Goal: Task Accomplishment & Management: Manage account settings

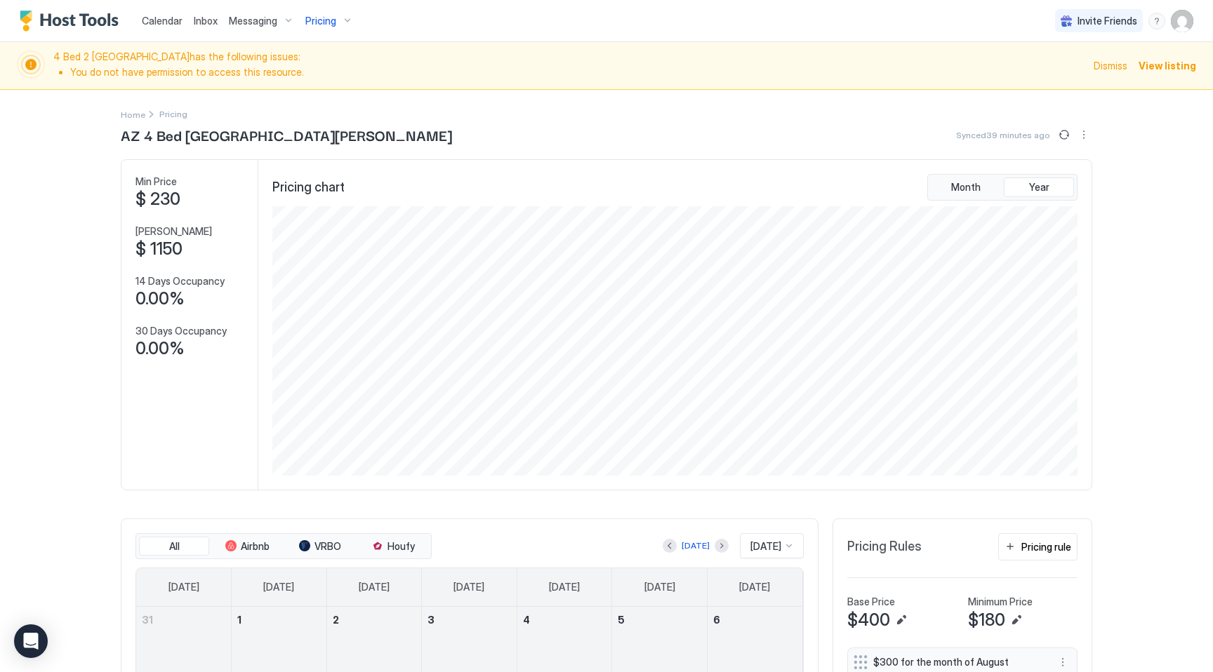
click at [331, 21] on span "Pricing" at bounding box center [320, 21] width 31 height 13
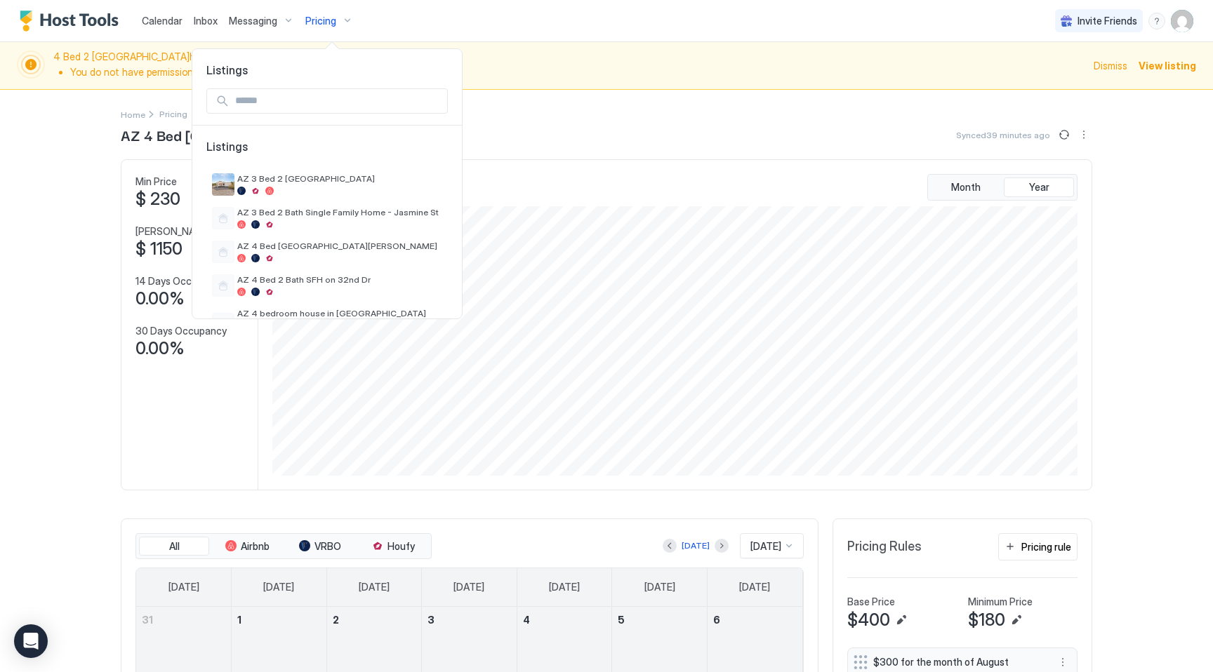
click at [327, 99] on input "Input Field" at bounding box center [338, 101] width 218 height 24
type input "*"
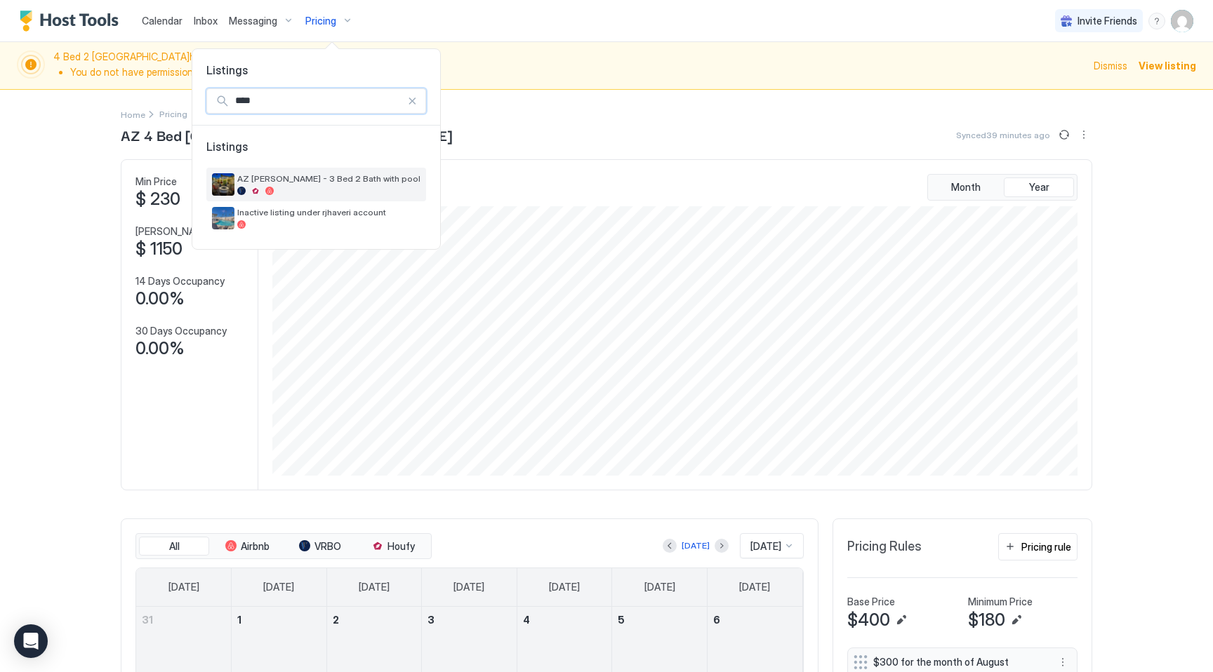
type input "****"
click at [331, 194] on div at bounding box center [328, 191] width 183 height 8
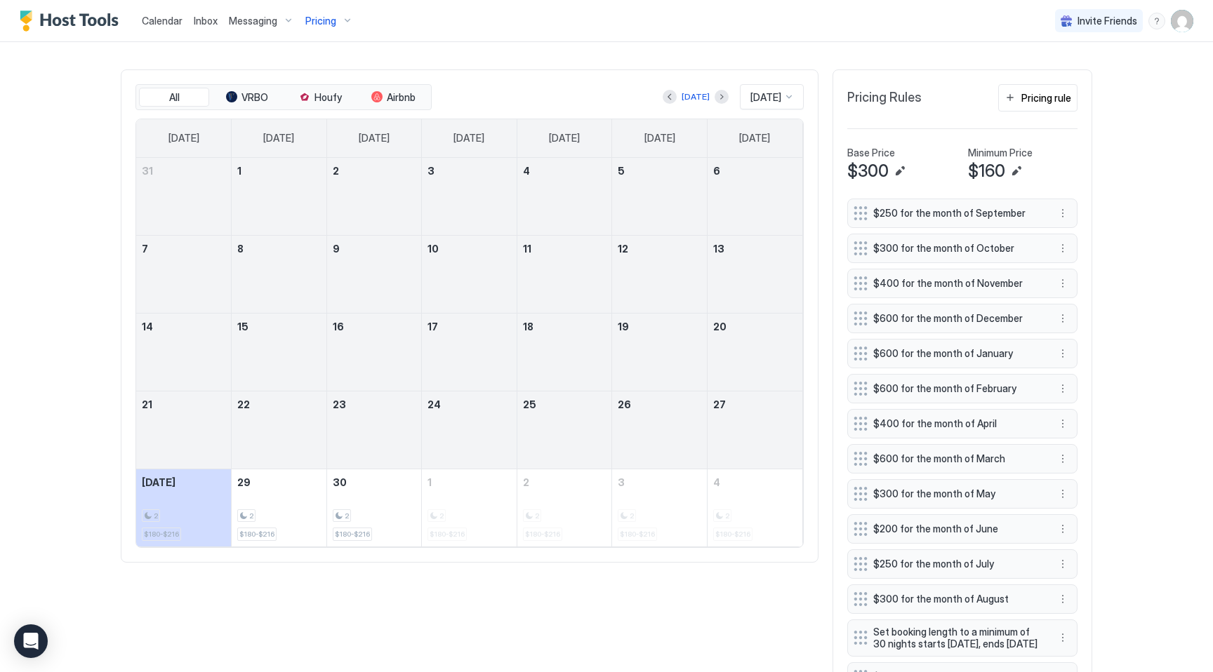
scroll to position [448, 0]
click at [714, 98] on button "Next month" at bounding box center [721, 98] width 14 height 14
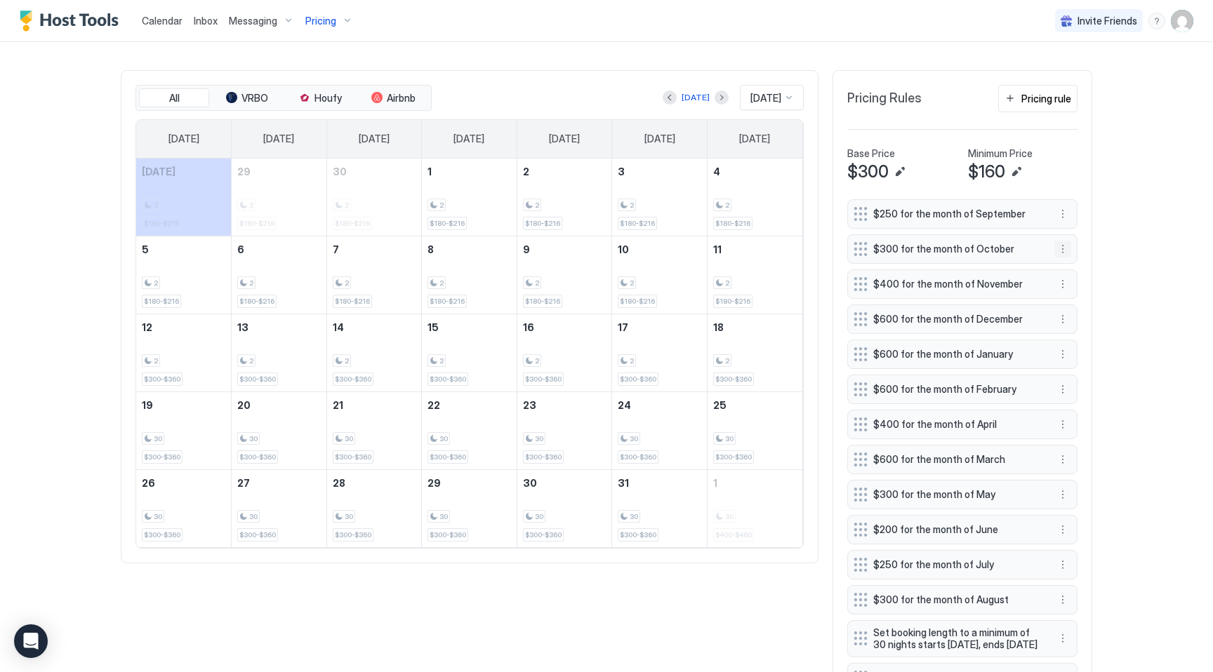
click at [1065, 247] on button "More options" at bounding box center [1062, 249] width 17 height 17
click at [1082, 267] on span "Edit" at bounding box center [1083, 268] width 15 height 11
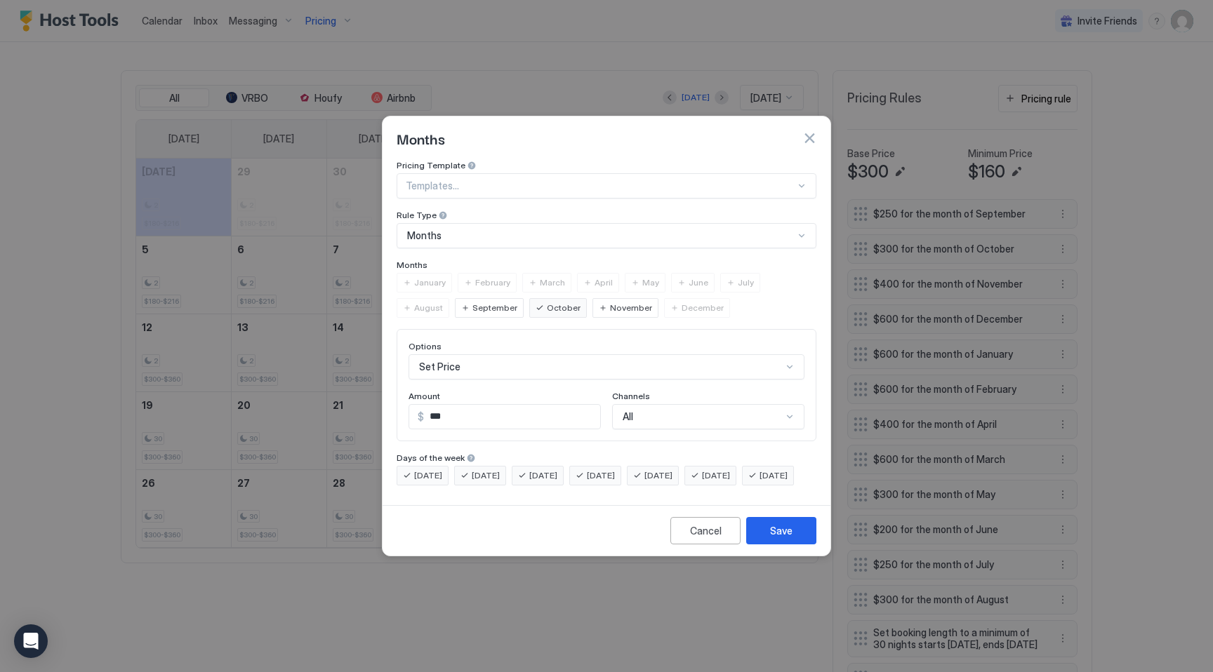
click at [439, 405] on input "***" at bounding box center [512, 417] width 176 height 24
type input "***"
click at [775, 538] on div "Save" at bounding box center [781, 531] width 22 height 15
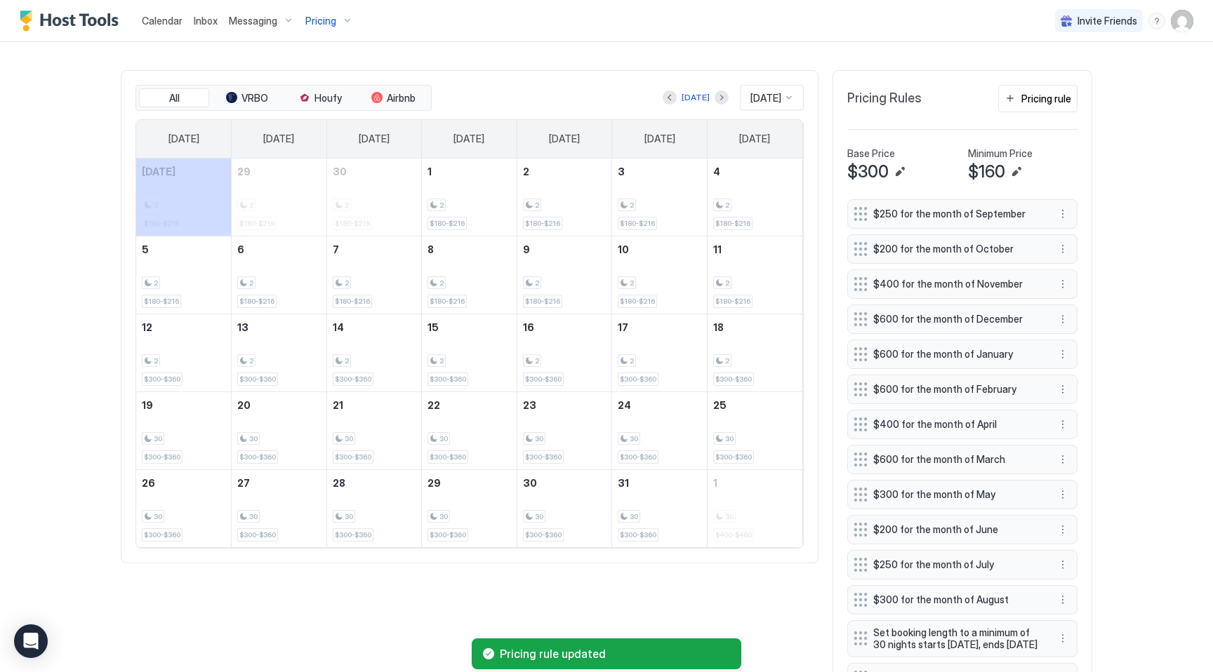
scroll to position [906, 0]
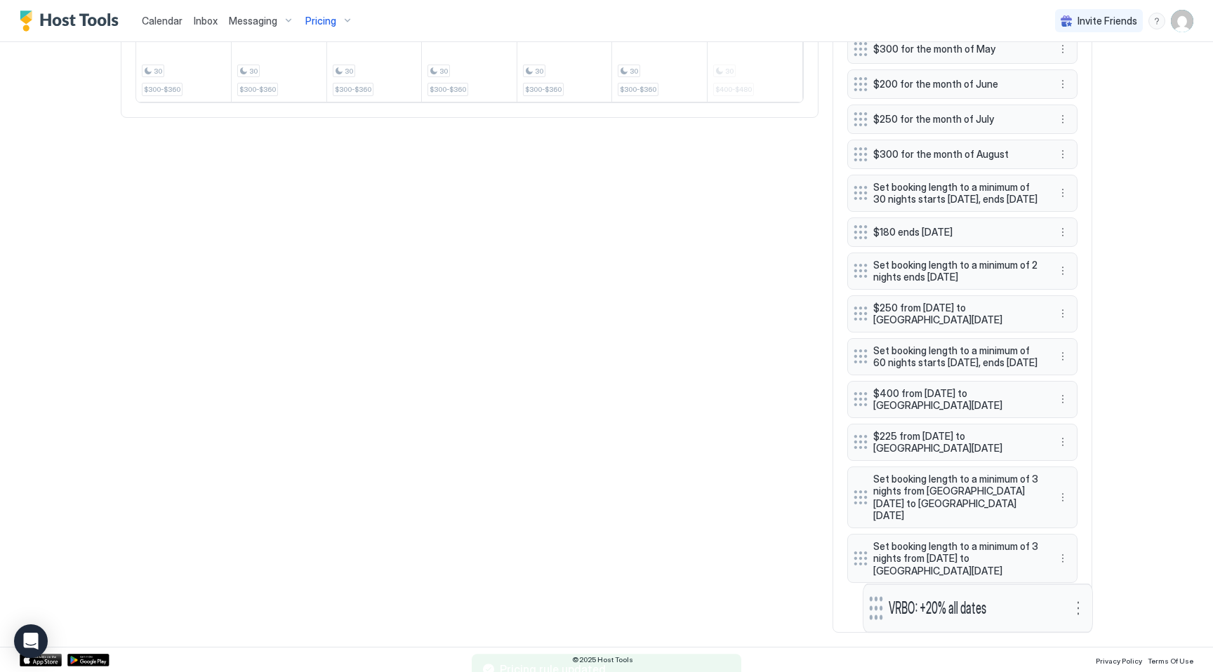
drag, startPoint x: 860, startPoint y: 306, endPoint x: 875, endPoint y: 604, distance: 298.6
click at [1063, 604] on button "More options" at bounding box center [1062, 603] width 17 height 17
click at [1074, 540] on div "Edit" at bounding box center [1075, 538] width 31 height 11
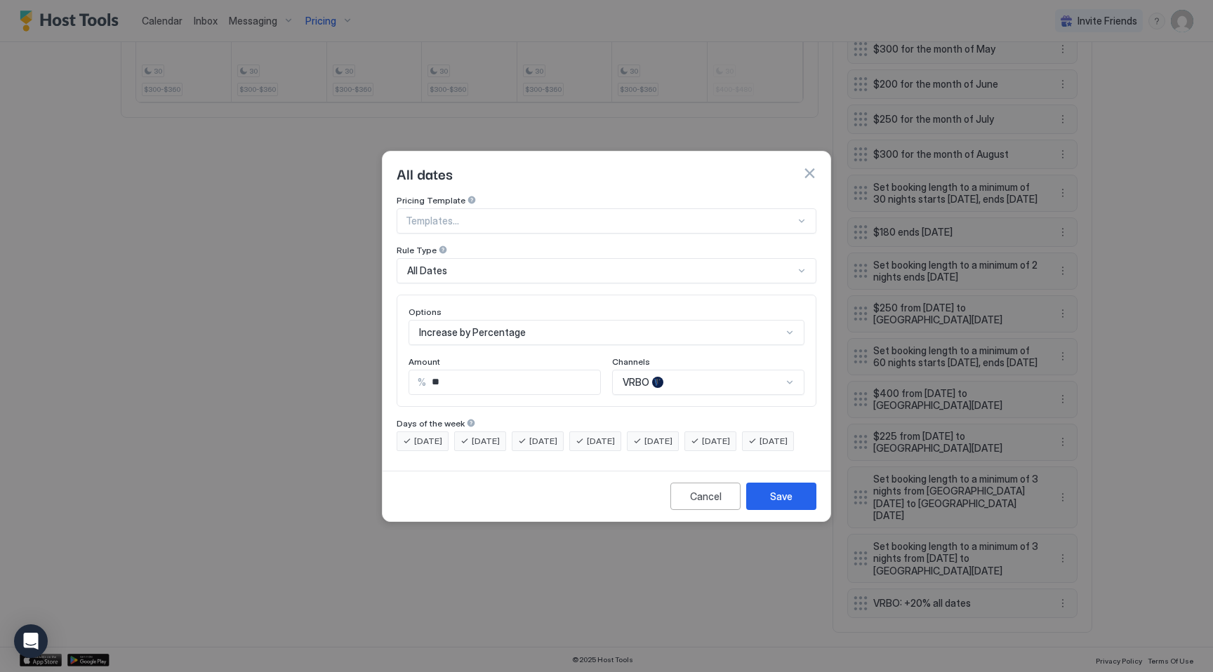
scroll to position [51, 0]
click at [646, 370] on div "VRBO" at bounding box center [708, 382] width 192 height 25
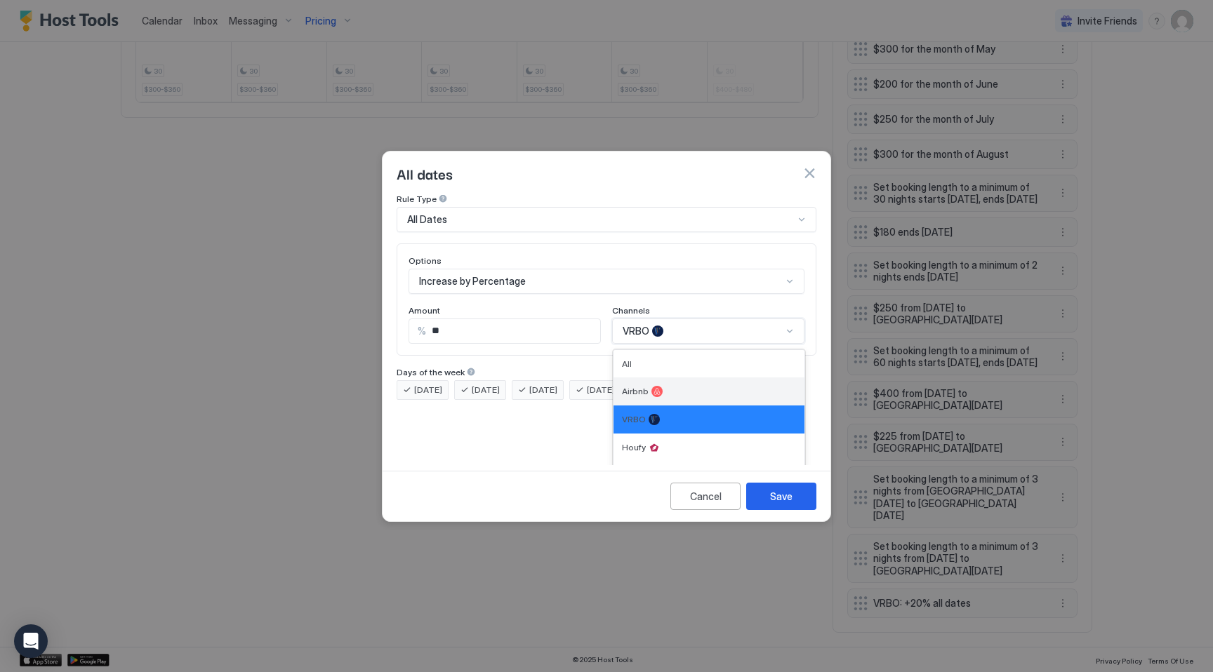
click at [647, 386] on div "Airbnb" at bounding box center [709, 391] width 174 height 11
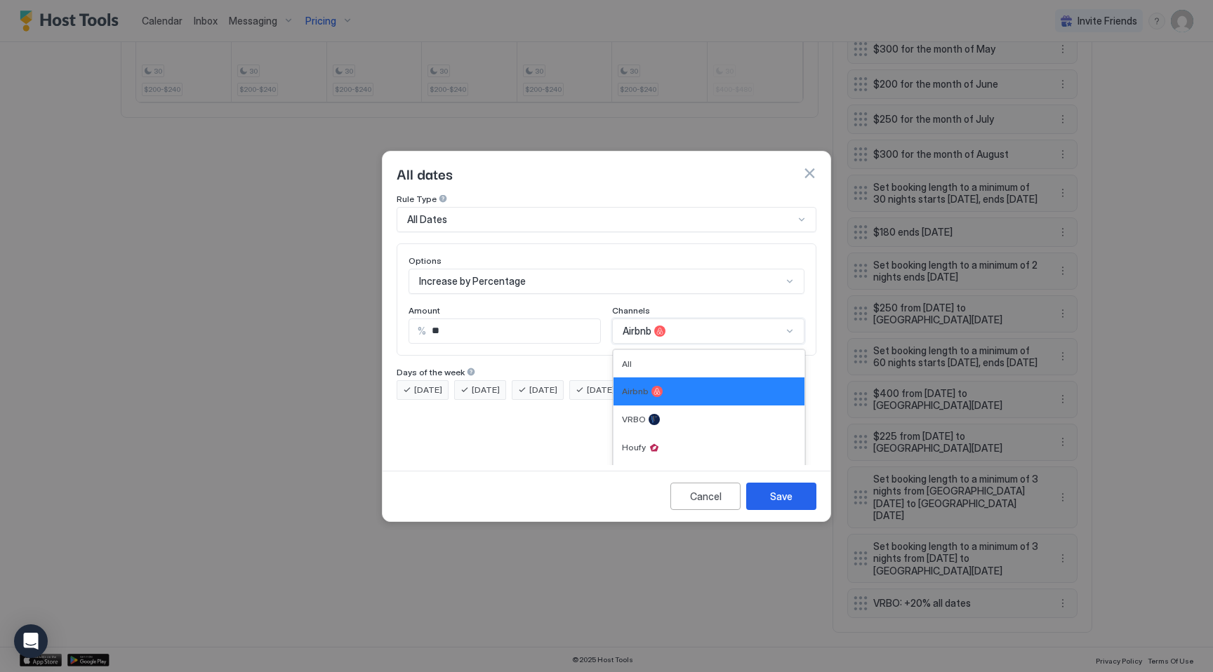
click at [653, 344] on div "option Airbnb, selected. Airbnb, 2 of 5. 5 results available. Use Up and Down t…" at bounding box center [708, 331] width 192 height 25
click at [650, 359] on div "All" at bounding box center [709, 364] width 174 height 11
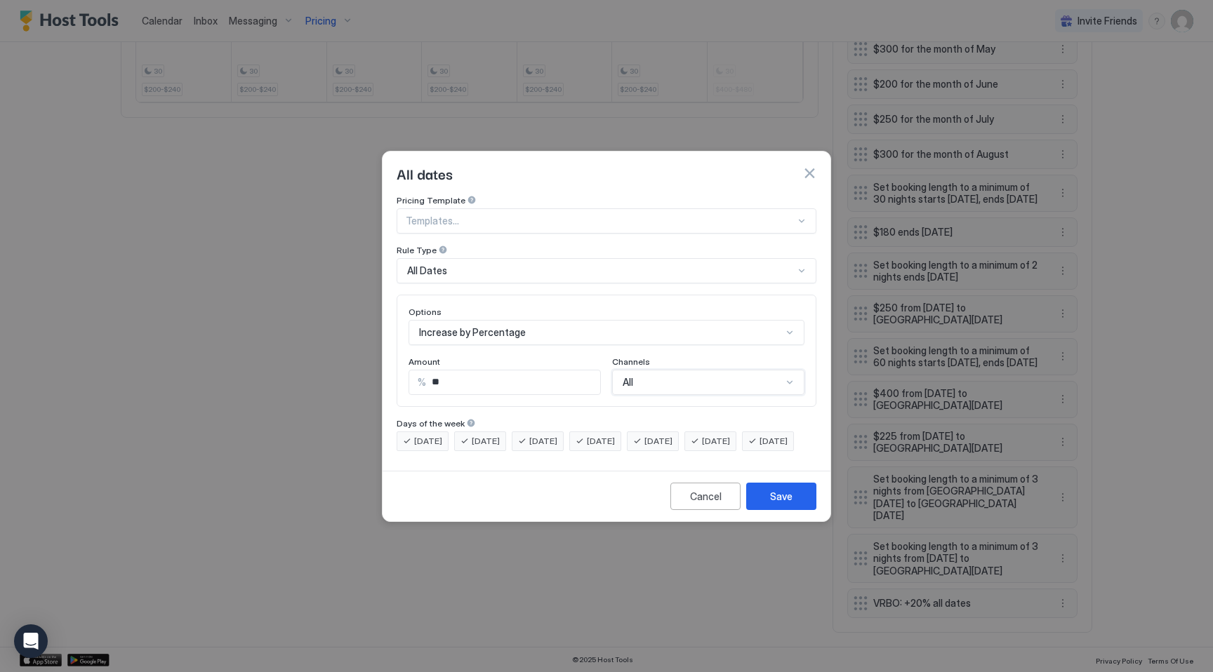
scroll to position [0, 0]
click at [787, 504] on div "Save" at bounding box center [781, 496] width 22 height 15
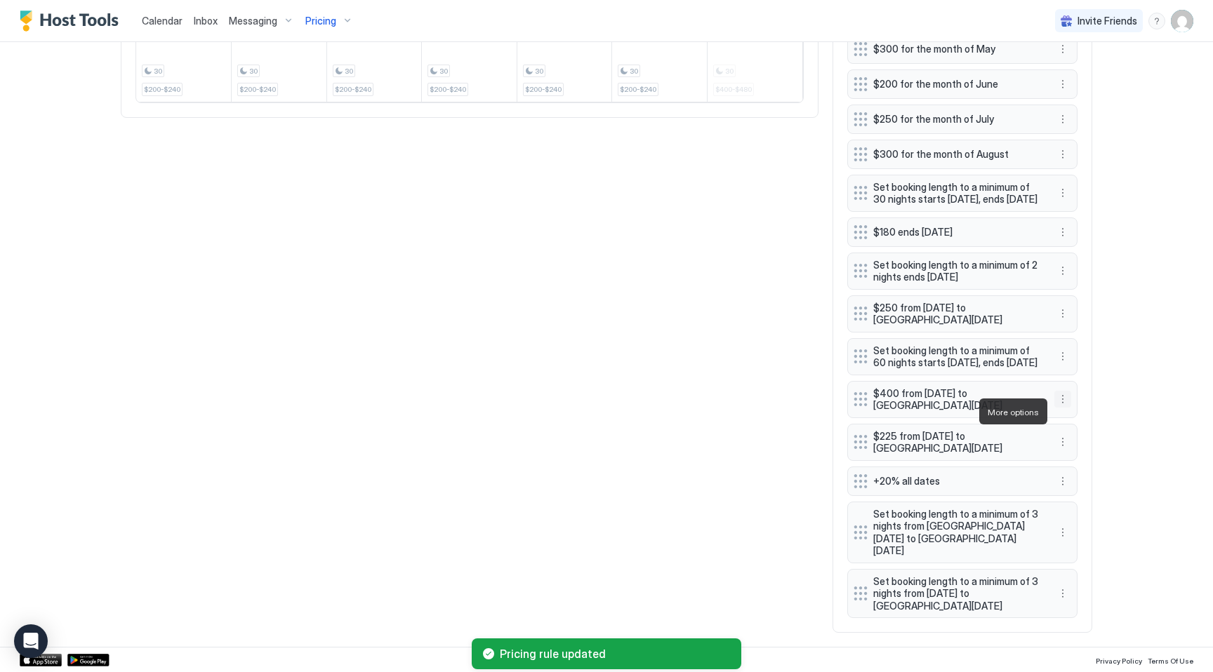
click at [1064, 408] on button "More options" at bounding box center [1062, 399] width 17 height 17
click at [1094, 474] on span "Delete" at bounding box center [1089, 476] width 26 height 11
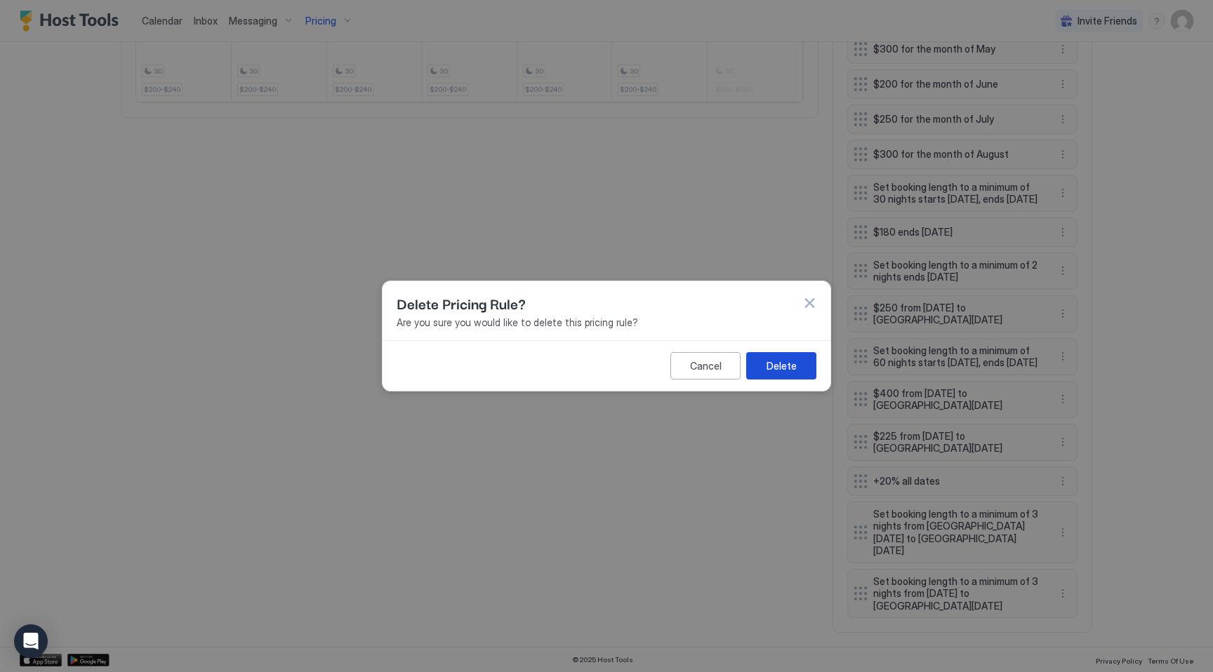
click at [764, 360] on button "Delete" at bounding box center [781, 365] width 70 height 27
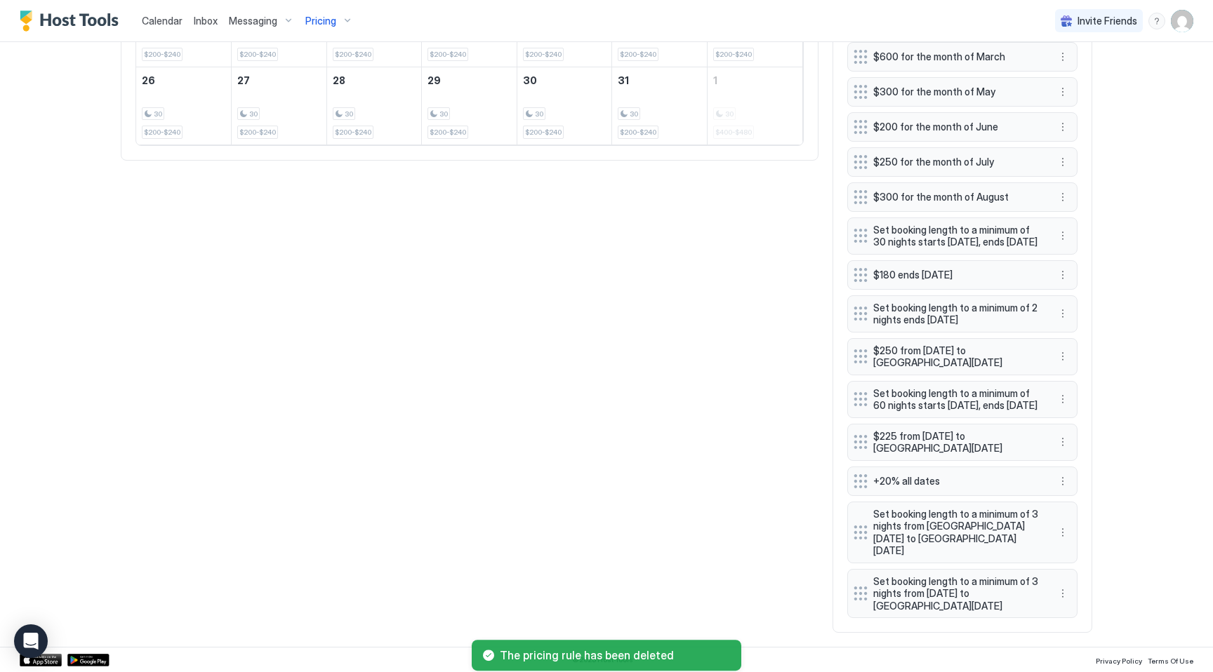
scroll to position [863, 0]
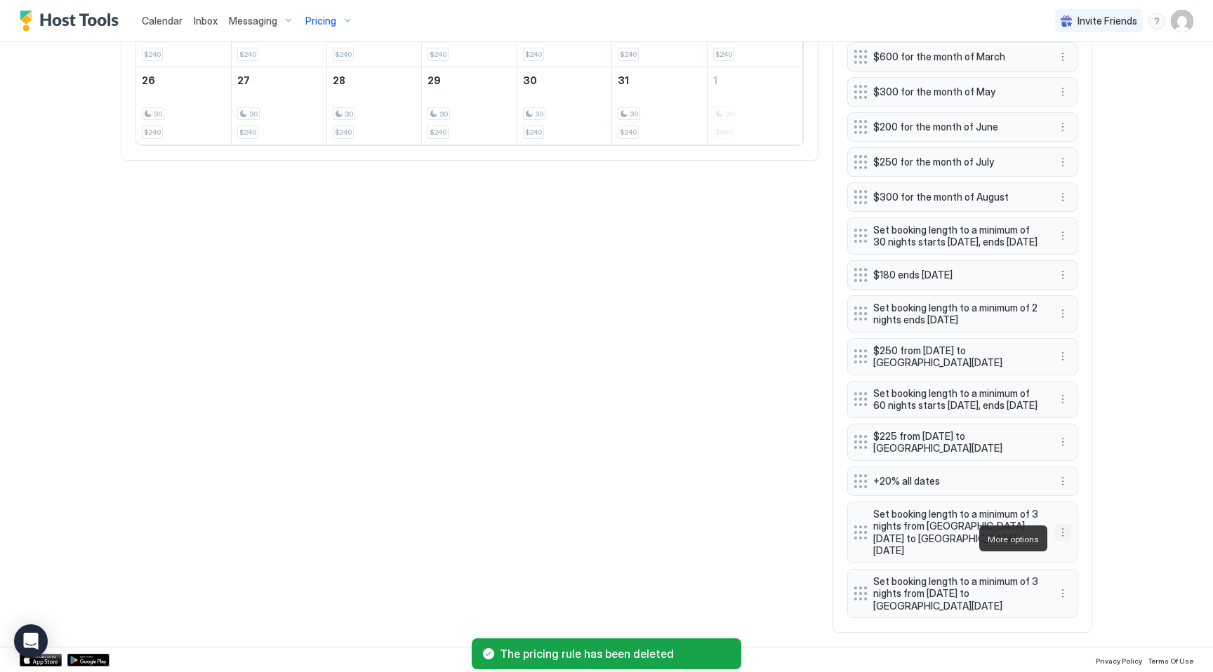
click at [1067, 541] on button "More options" at bounding box center [1062, 532] width 17 height 17
click at [1091, 603] on span "Delete" at bounding box center [1089, 603] width 26 height 11
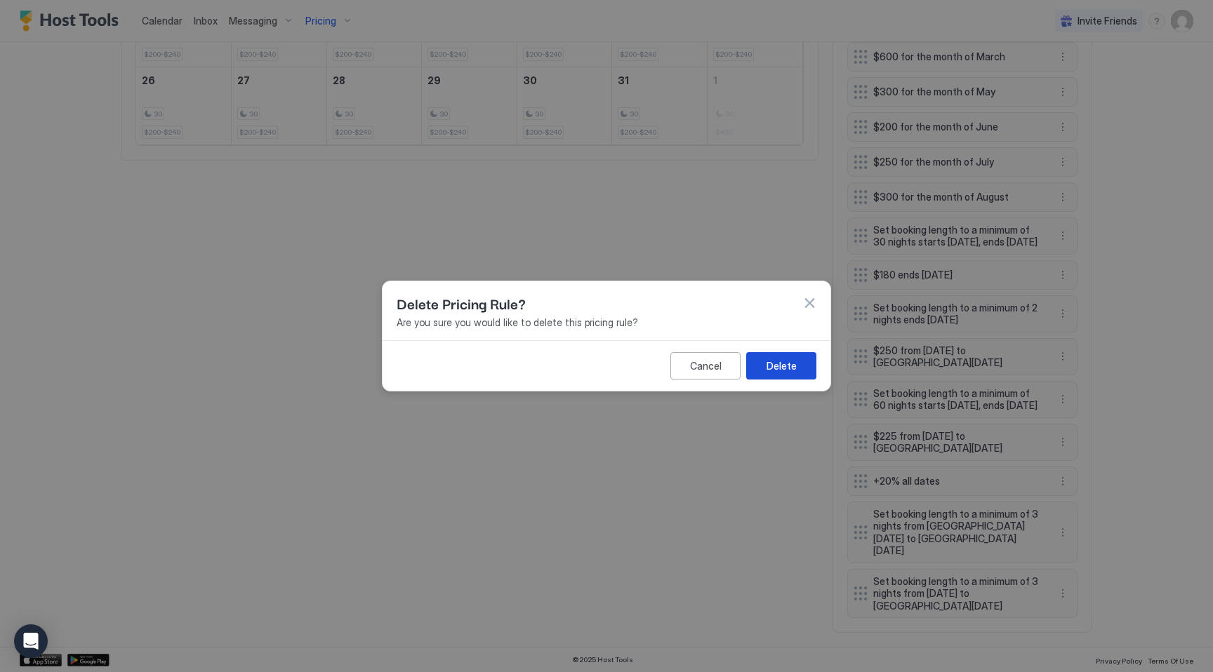
click at [775, 366] on div "Delete" at bounding box center [781, 366] width 30 height 15
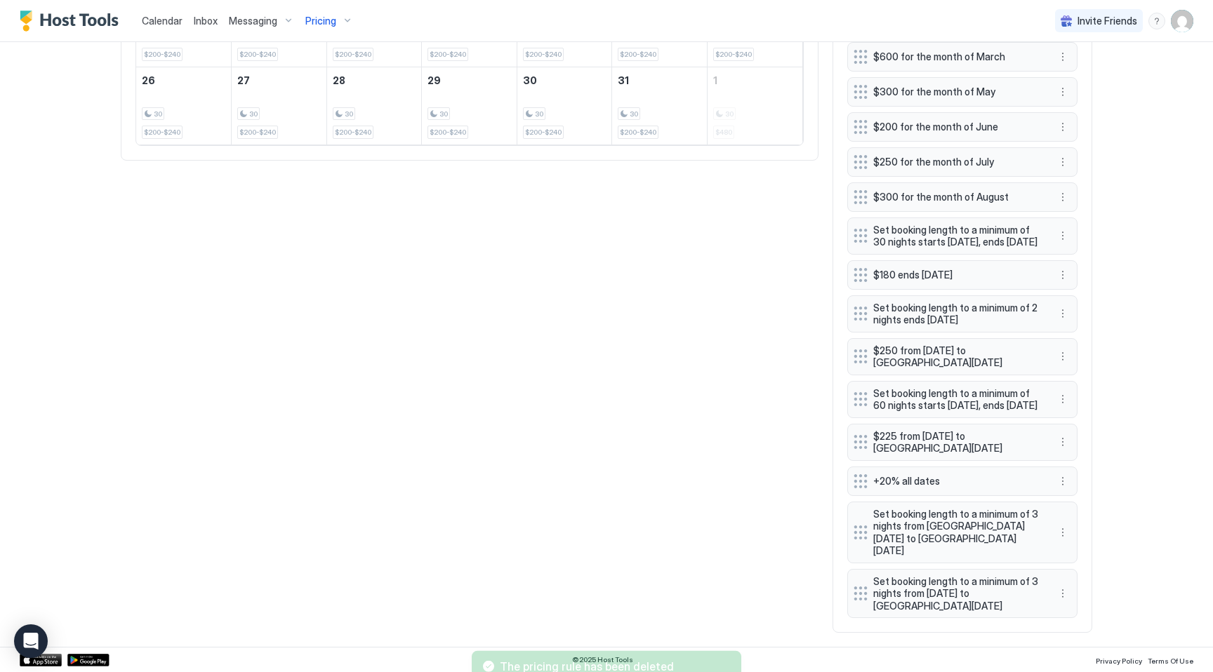
scroll to position [808, 0]
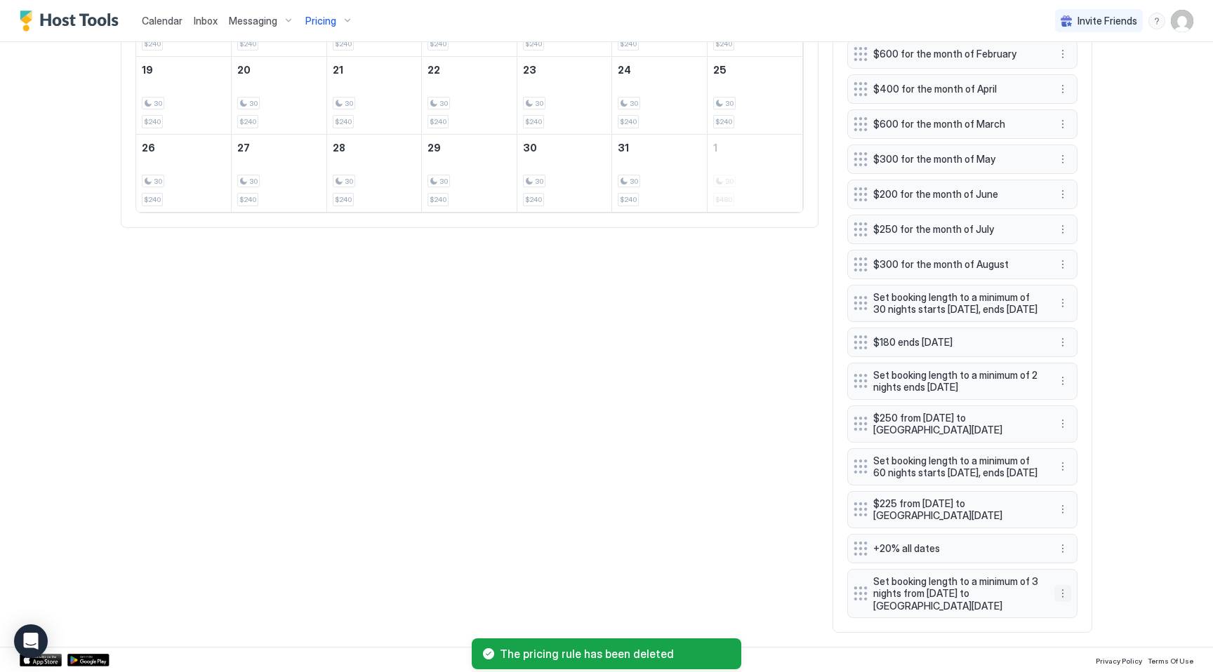
click at [1062, 596] on button "More options" at bounding box center [1062, 593] width 17 height 17
click at [1083, 656] on span "Delete" at bounding box center [1089, 658] width 26 height 11
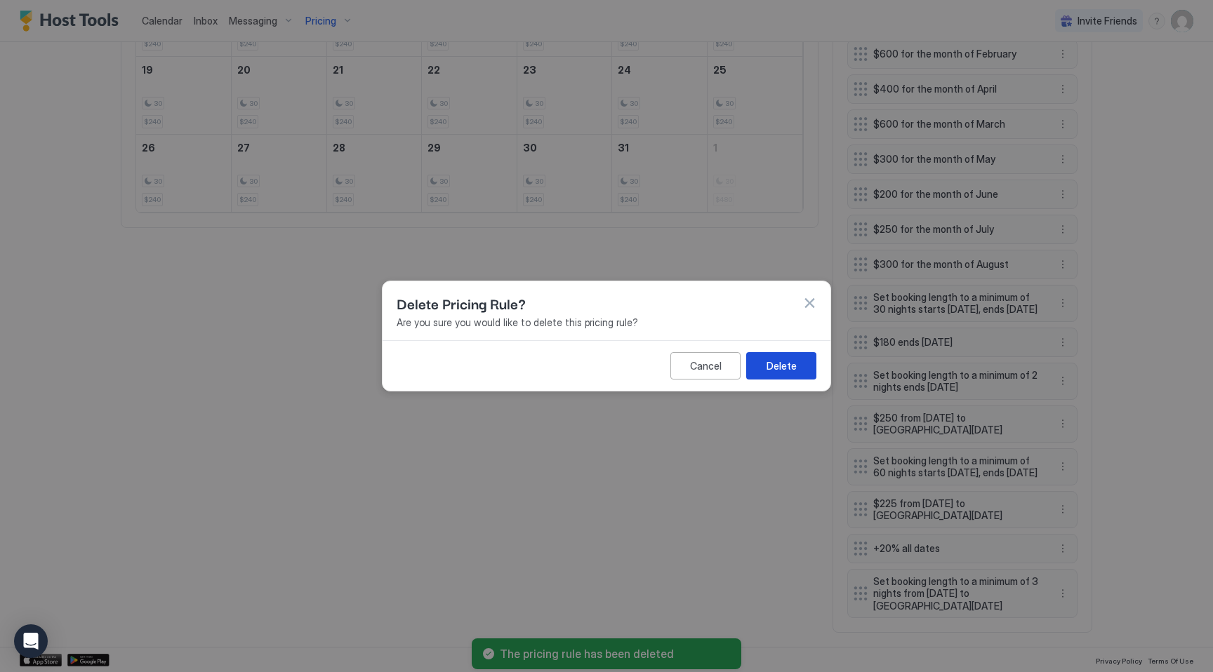
click at [790, 360] on div "Delete" at bounding box center [781, 366] width 30 height 15
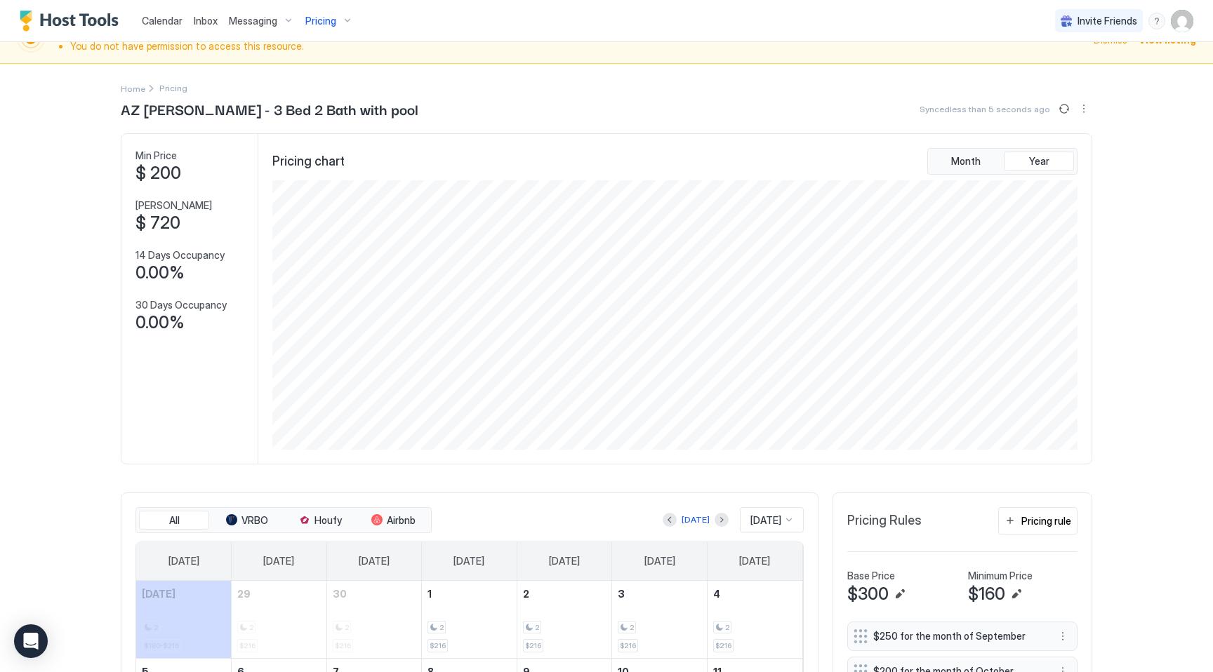
scroll to position [0, 0]
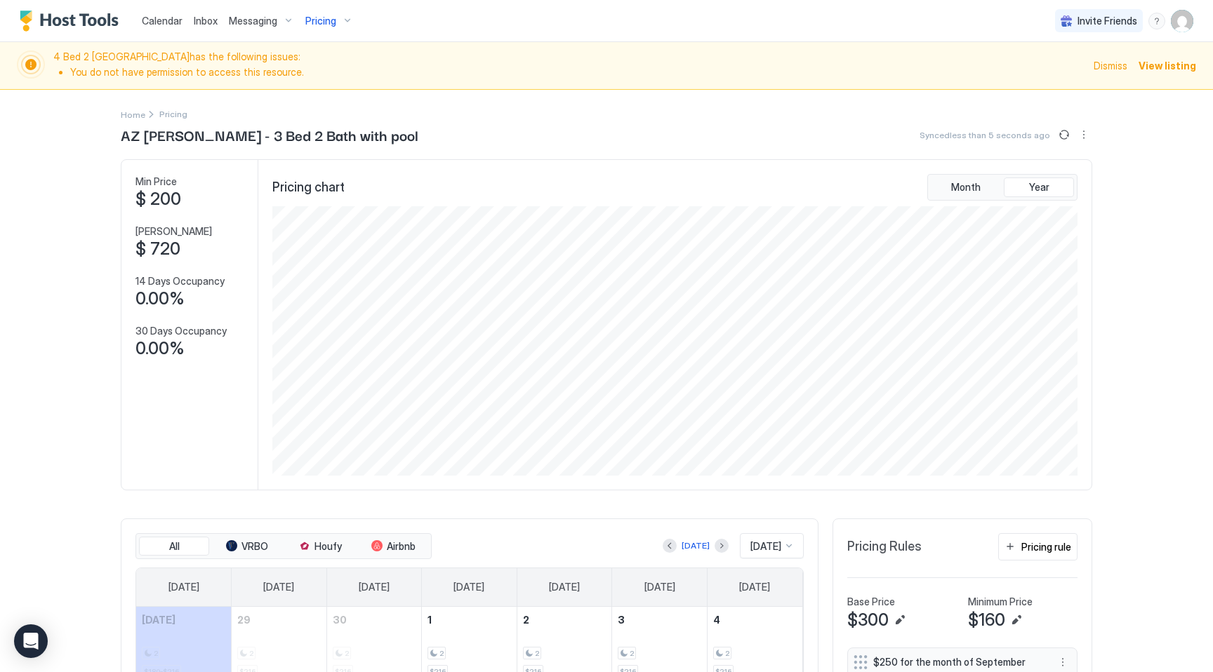
click at [328, 20] on span "Pricing" at bounding box center [320, 21] width 31 height 13
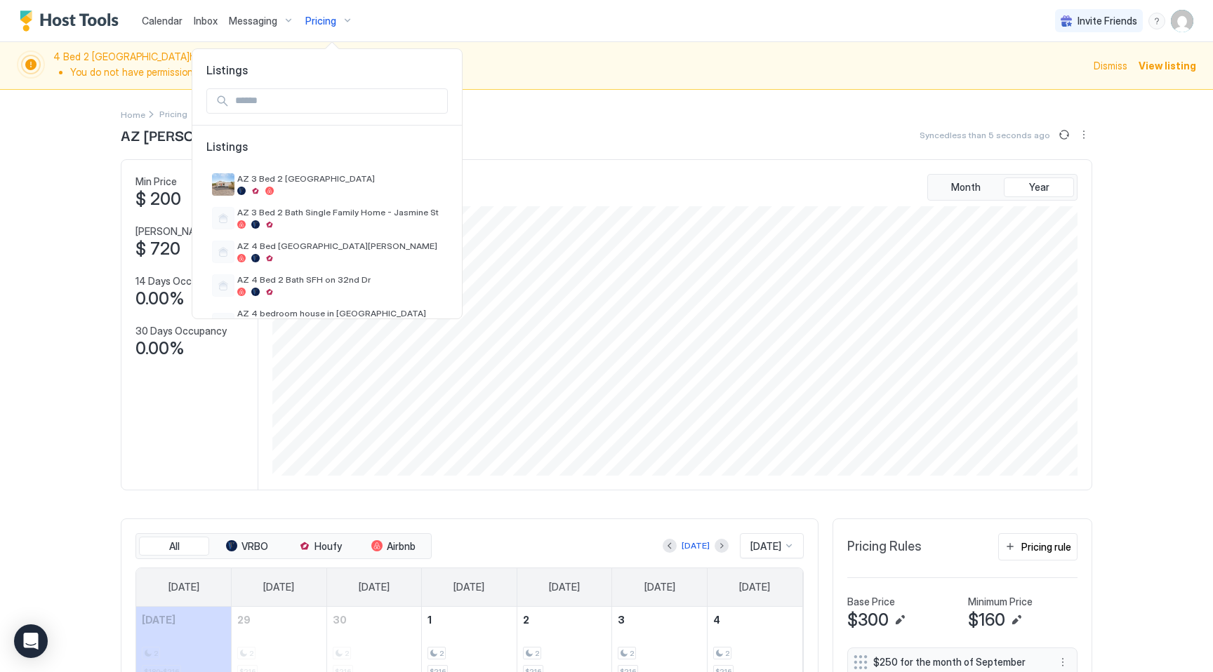
click at [336, 106] on input "Input Field" at bounding box center [338, 101] width 218 height 24
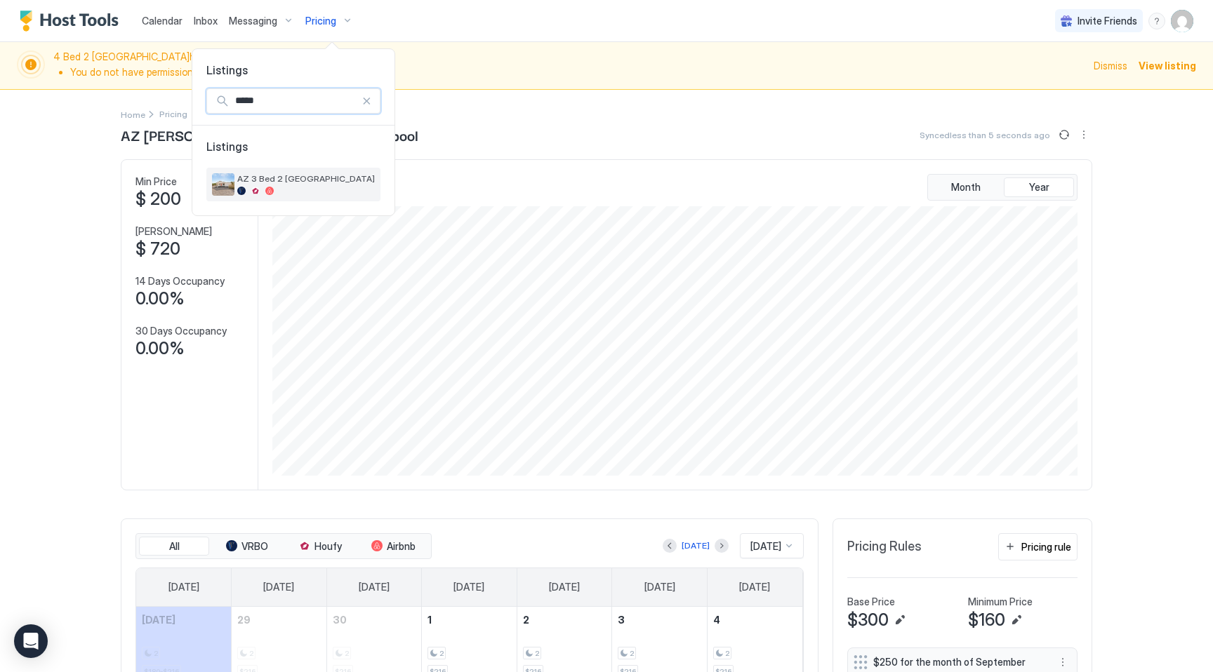
type input "*****"
click at [347, 185] on div "AZ 3 Bed 2 [GEOGRAPHIC_DATA]" at bounding box center [306, 184] width 138 height 22
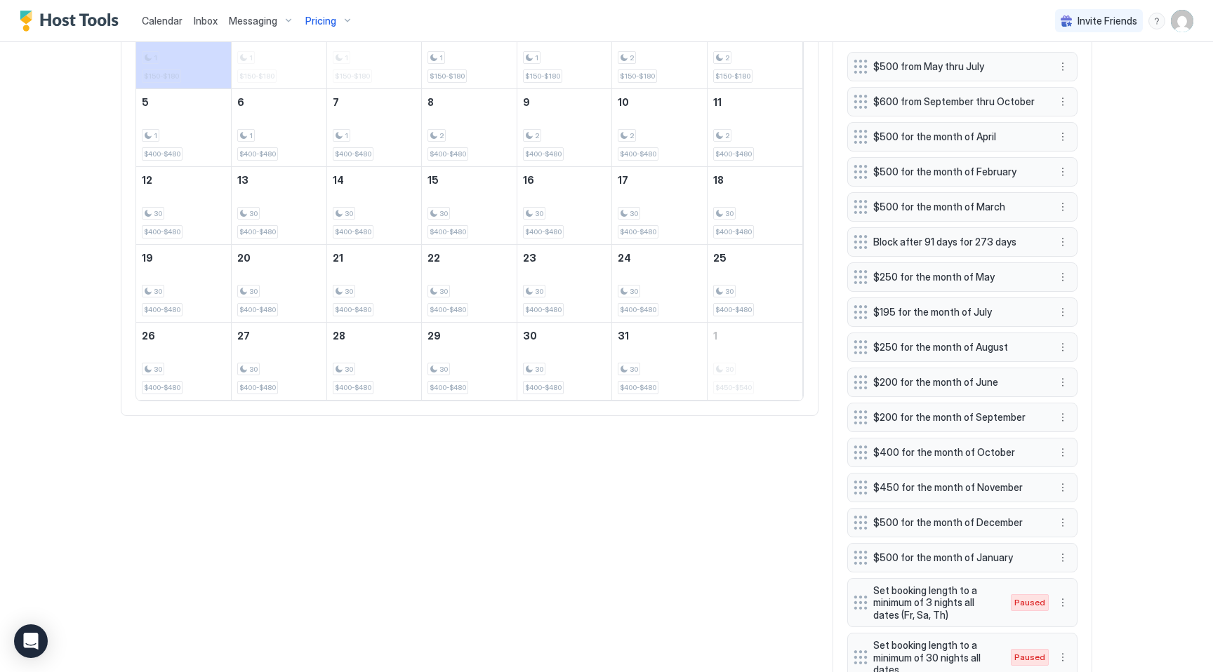
scroll to position [747, 0]
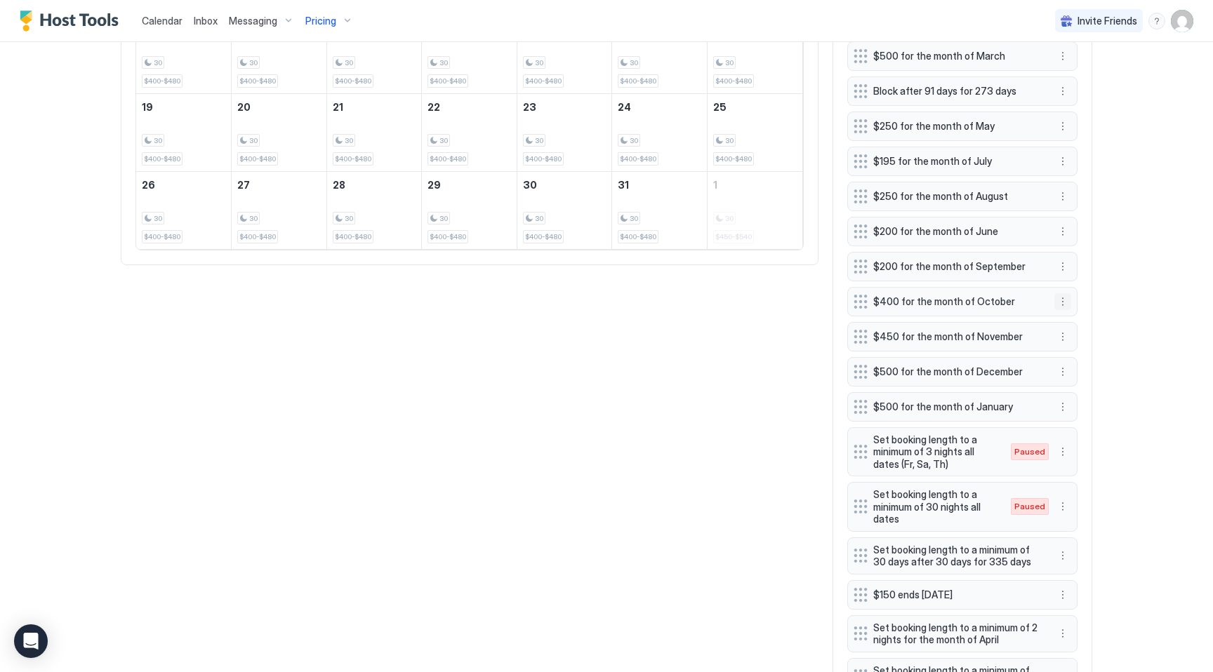
click at [1064, 299] on button "More options" at bounding box center [1062, 301] width 17 height 17
click at [1076, 326] on span "Edit" at bounding box center [1083, 321] width 15 height 11
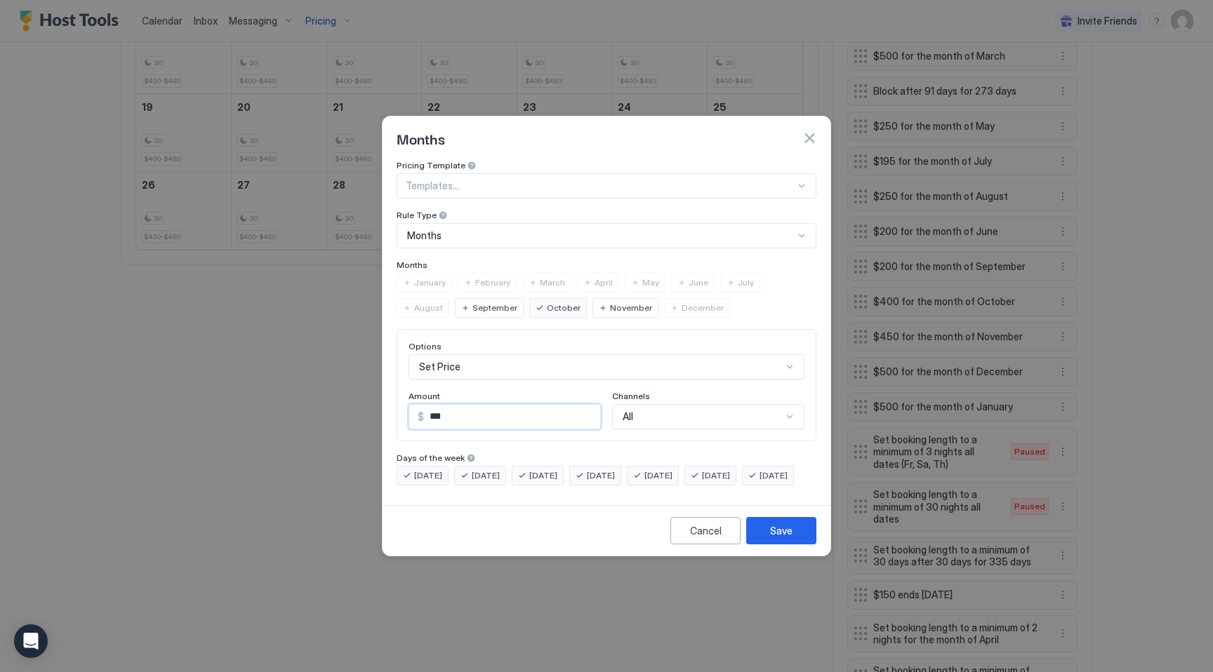
click at [465, 405] on input "***" at bounding box center [512, 417] width 176 height 24
type input "***"
click at [775, 538] on div "Save" at bounding box center [781, 531] width 22 height 15
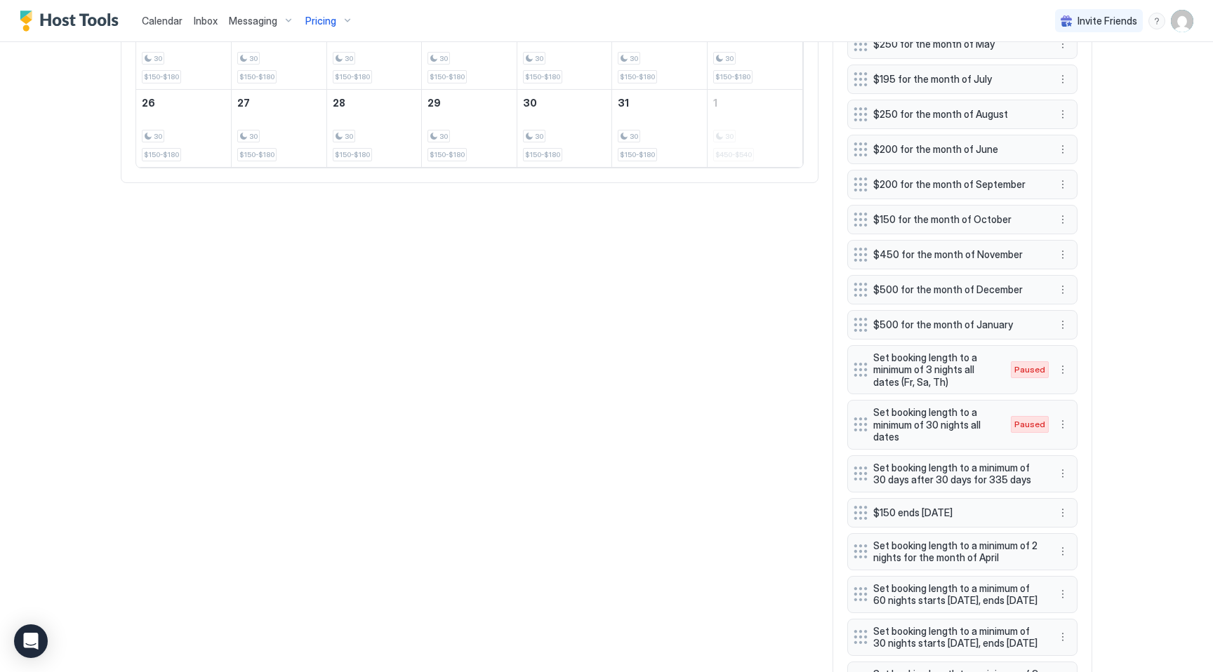
scroll to position [689, 0]
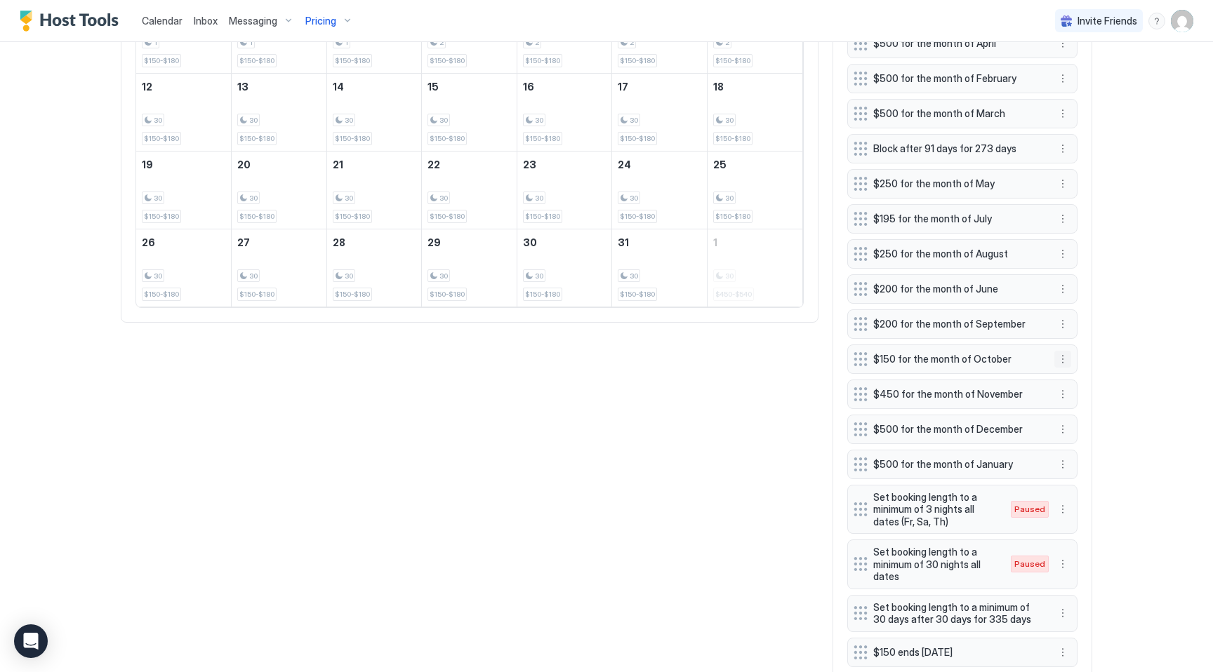
click at [1063, 359] on button "More options" at bounding box center [1062, 359] width 17 height 17
click at [1081, 401] on span "Pause" at bounding box center [1088, 401] width 25 height 11
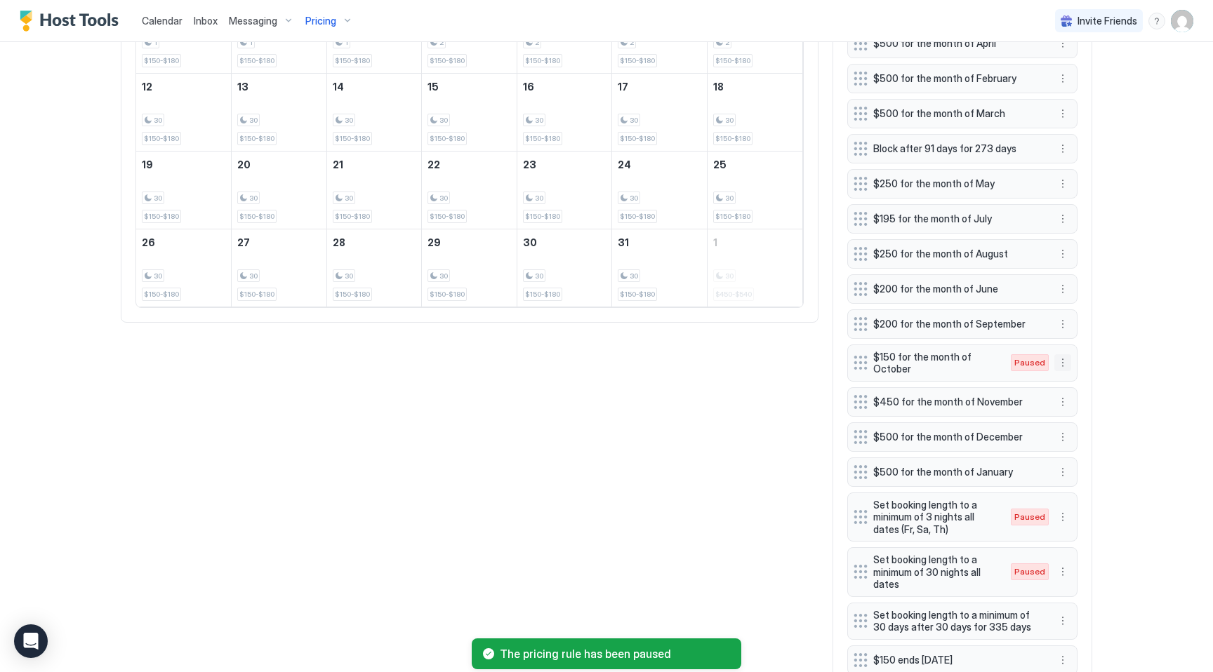
click at [1062, 364] on button "More options" at bounding box center [1062, 362] width 17 height 17
drag, startPoint x: 1088, startPoint y: 403, endPoint x: 1085, endPoint y: 388, distance: 15.1
click at [1085, 389] on ul "Edit Enable Delete" at bounding box center [1081, 405] width 55 height 69
click at [1085, 388] on div "Edit" at bounding box center [1082, 382] width 54 height 22
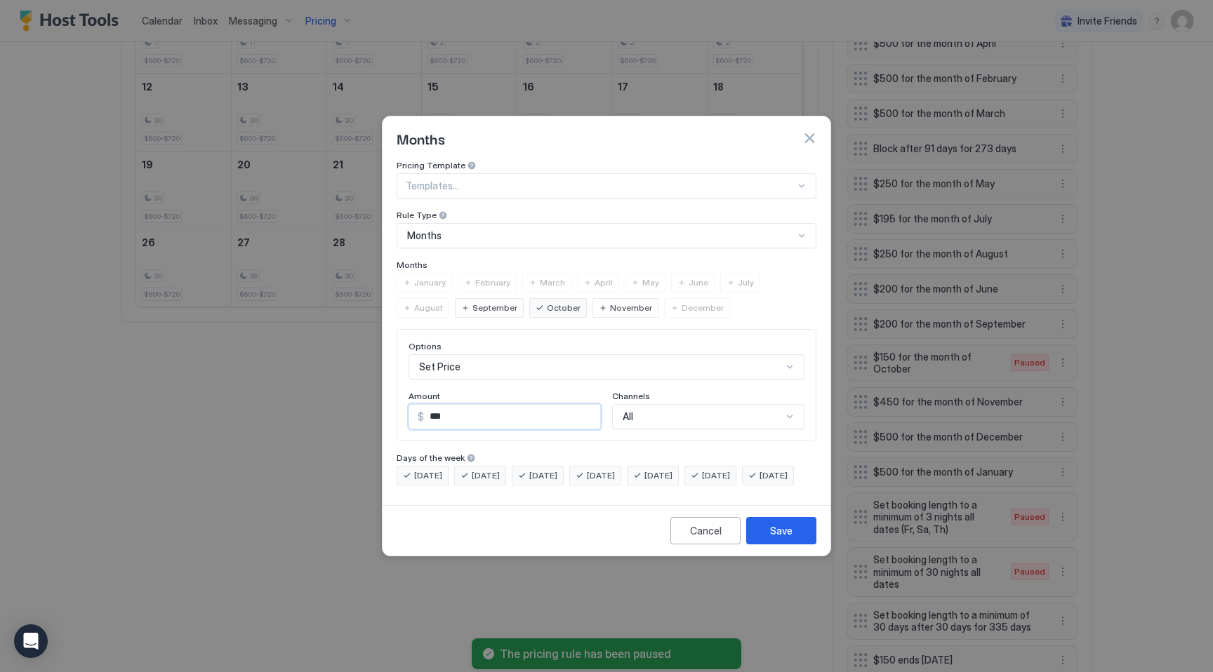
click at [484, 405] on input "***" at bounding box center [512, 417] width 176 height 24
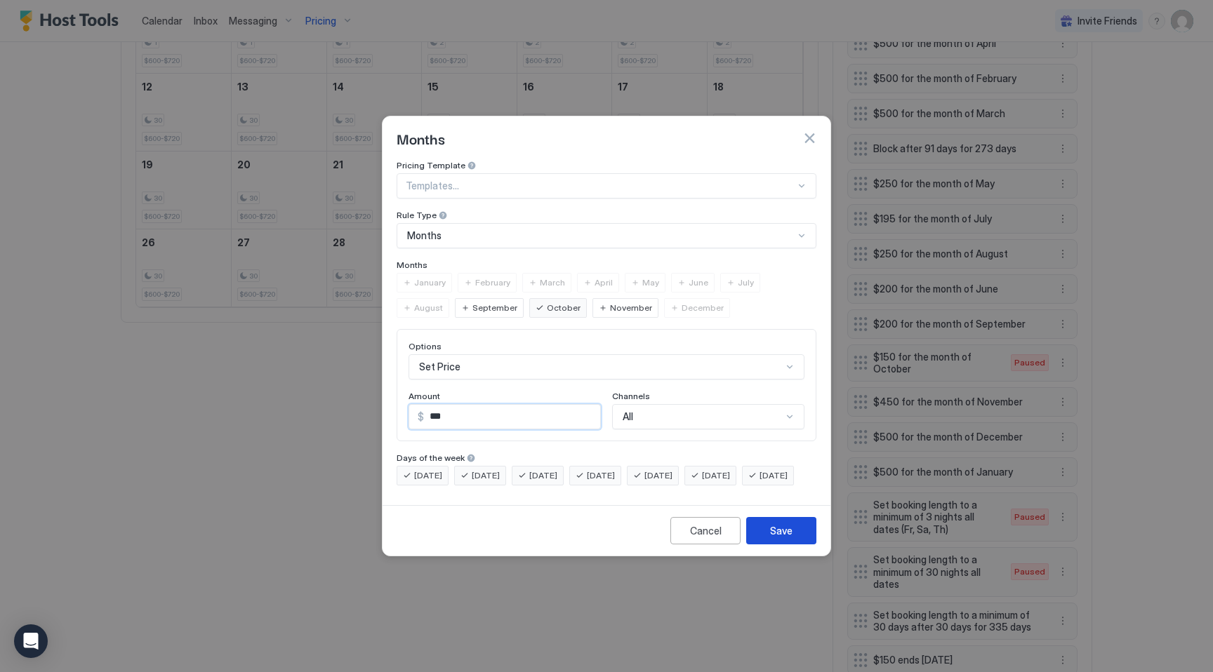
type input "***"
click at [777, 545] on button "Save" at bounding box center [781, 530] width 70 height 27
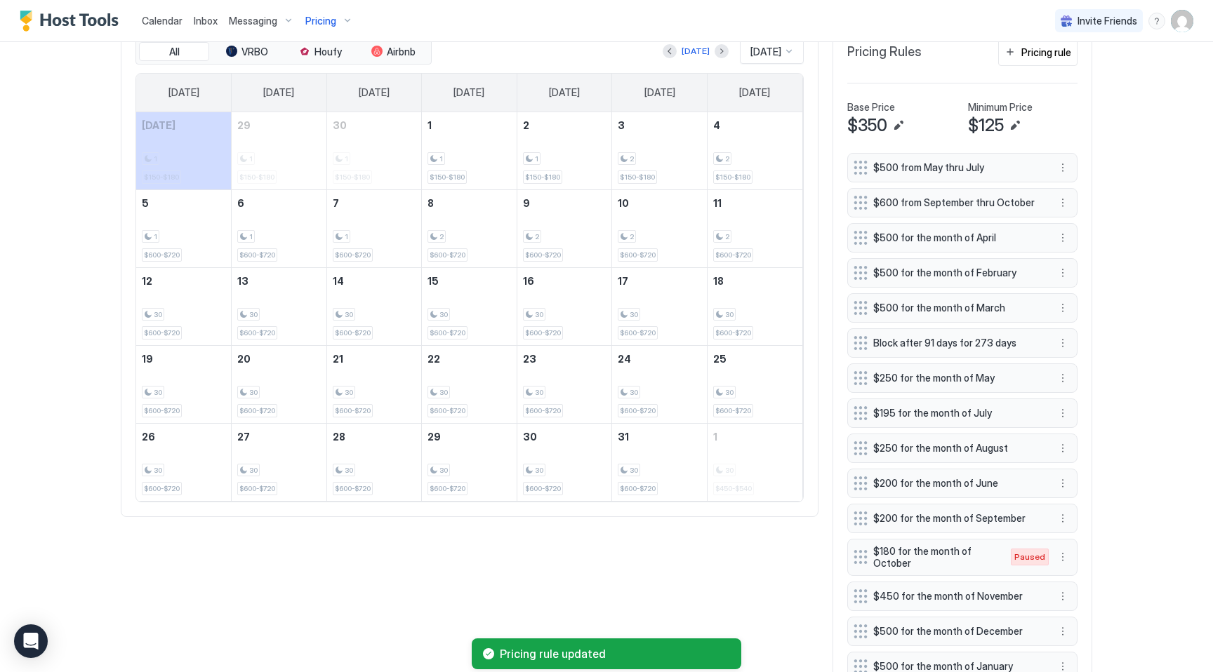
scroll to position [408, 0]
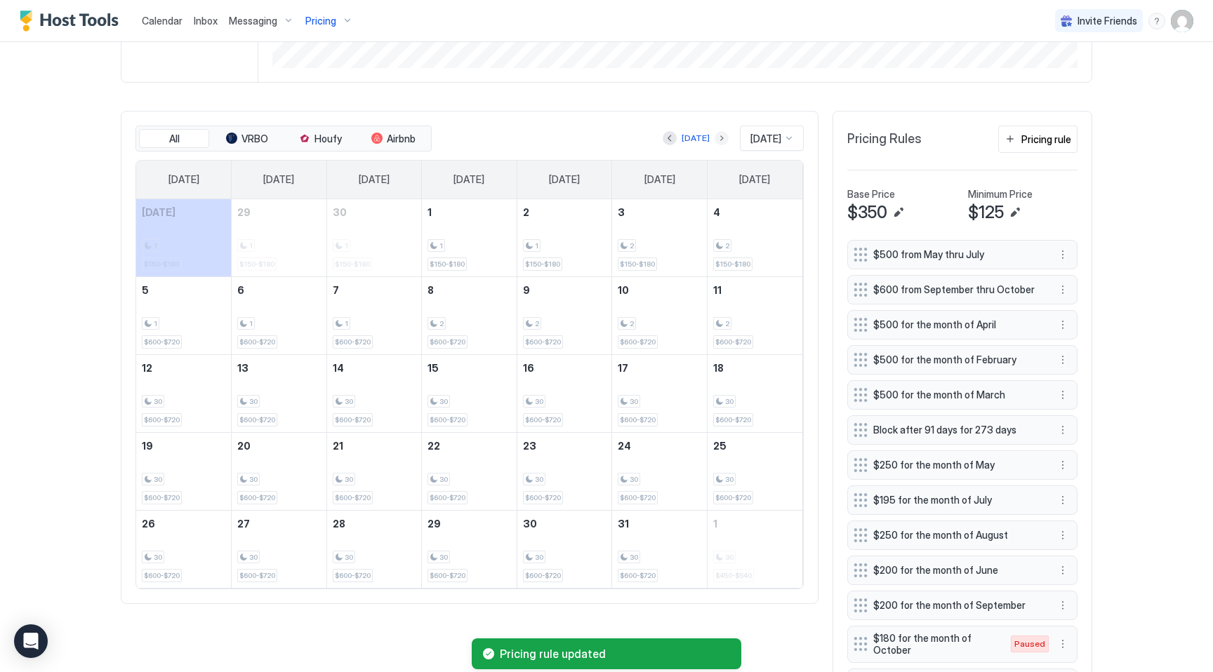
click at [714, 139] on button "Next month" at bounding box center [721, 138] width 14 height 14
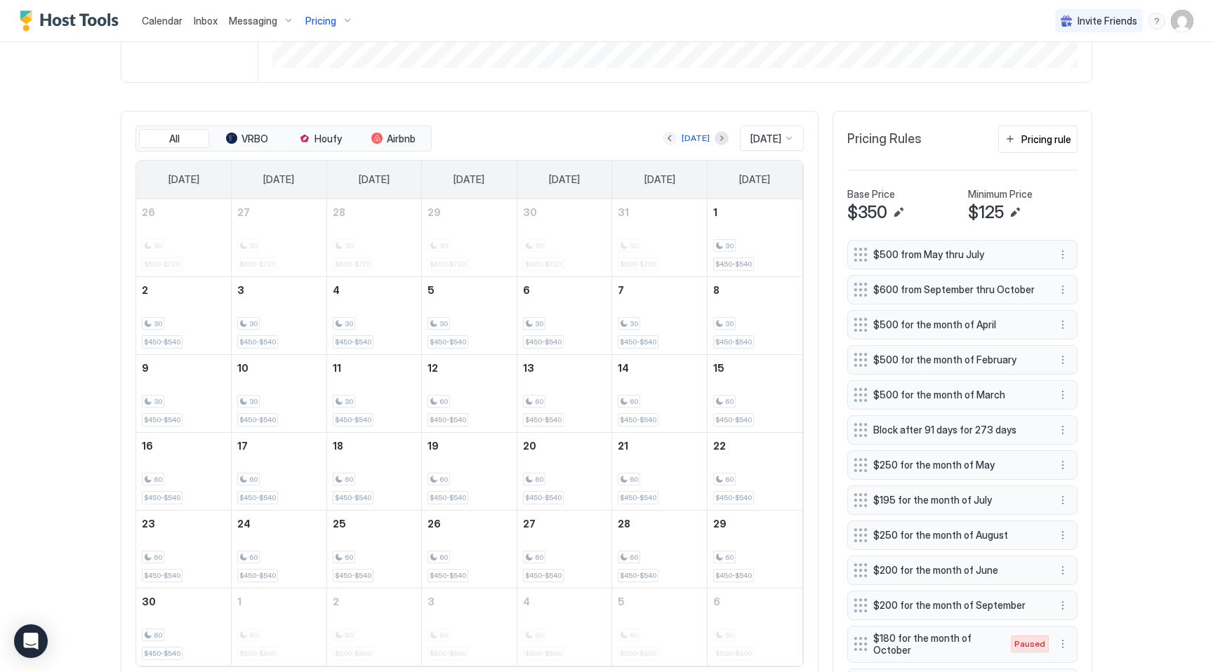
click at [666, 140] on button "Previous month" at bounding box center [669, 138] width 14 height 14
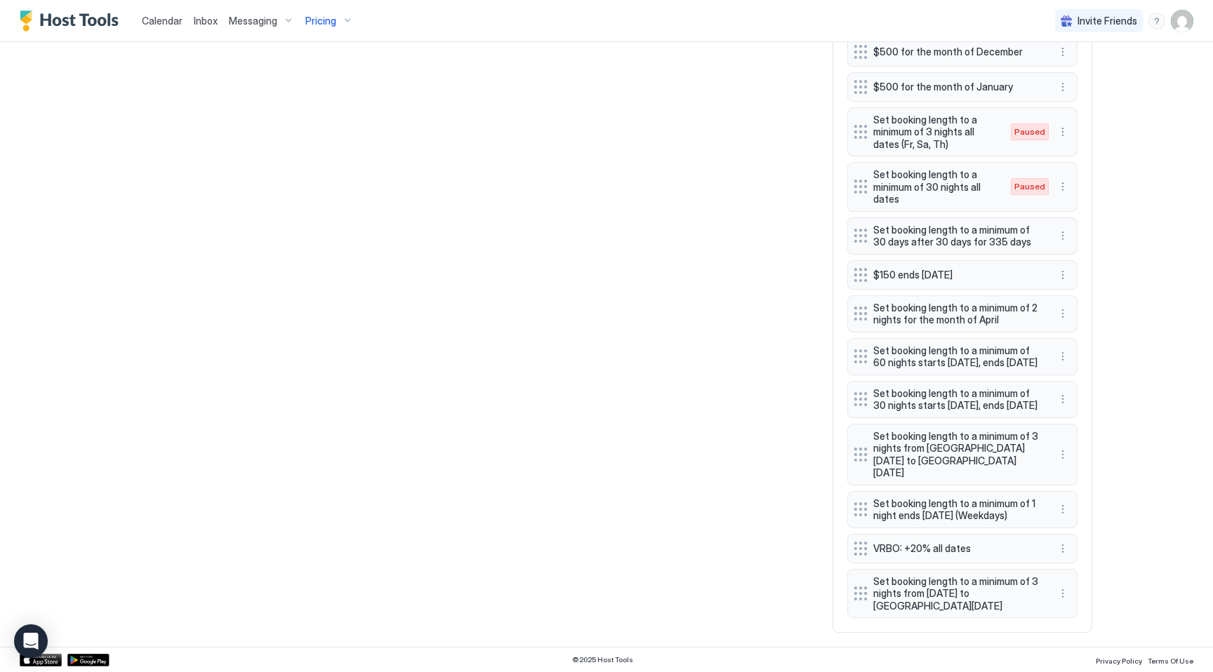
scroll to position [1086, 0]
drag, startPoint x: 858, startPoint y: 549, endPoint x: 858, endPoint y: 603, distance: 54.0
click at [1065, 604] on button "More options" at bounding box center [1062, 603] width 17 height 17
click at [1081, 540] on span "Edit" at bounding box center [1083, 538] width 15 height 11
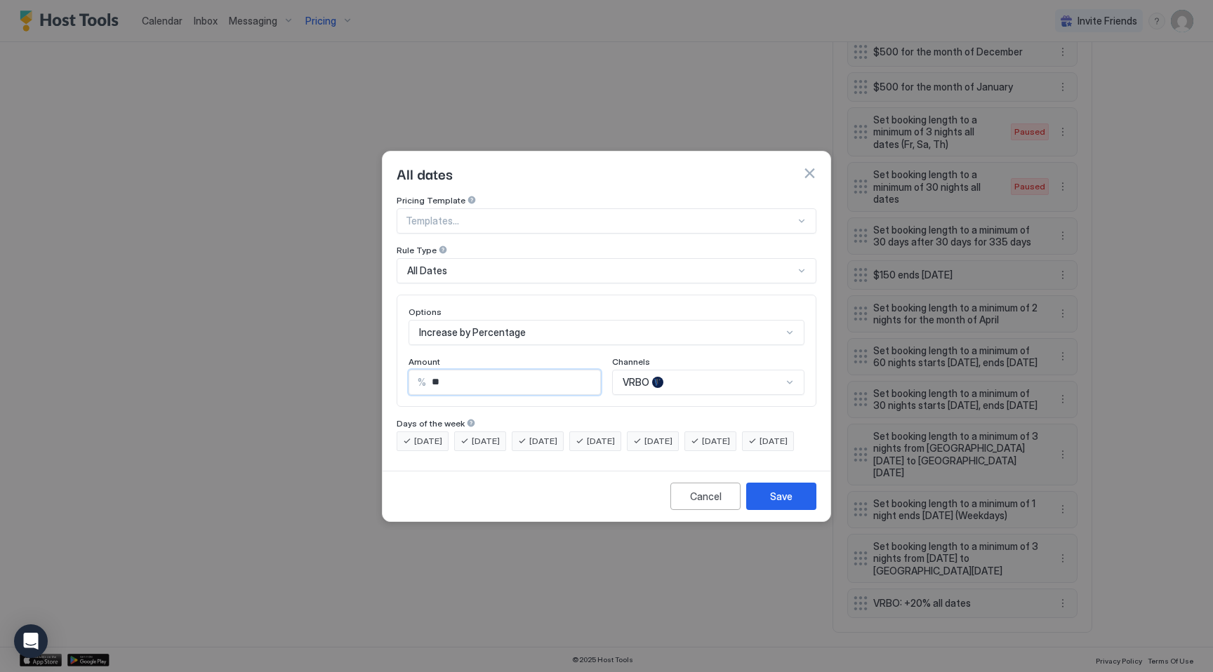
click at [460, 371] on input "**" at bounding box center [513, 383] width 174 height 24
type input "**"
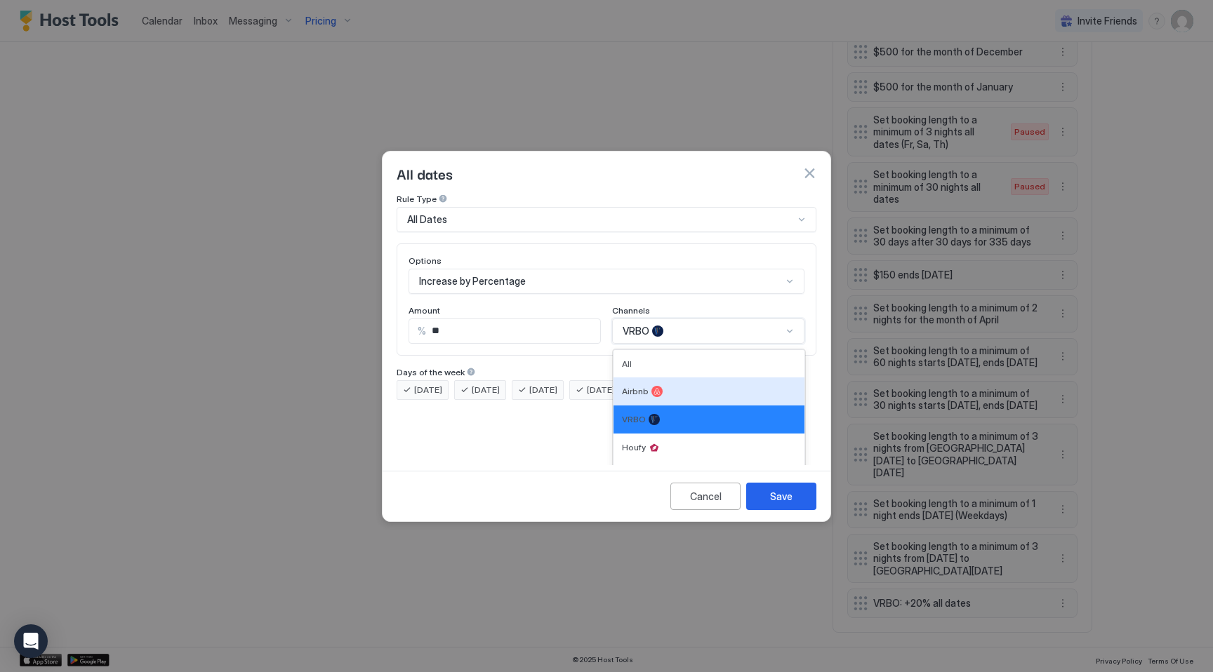
click at [685, 344] on div "Airbnb, 2 of 5. 5 results available. Use Up and Down to choose options, press E…" at bounding box center [708, 331] width 192 height 25
click at [665, 359] on div "All" at bounding box center [709, 364] width 174 height 11
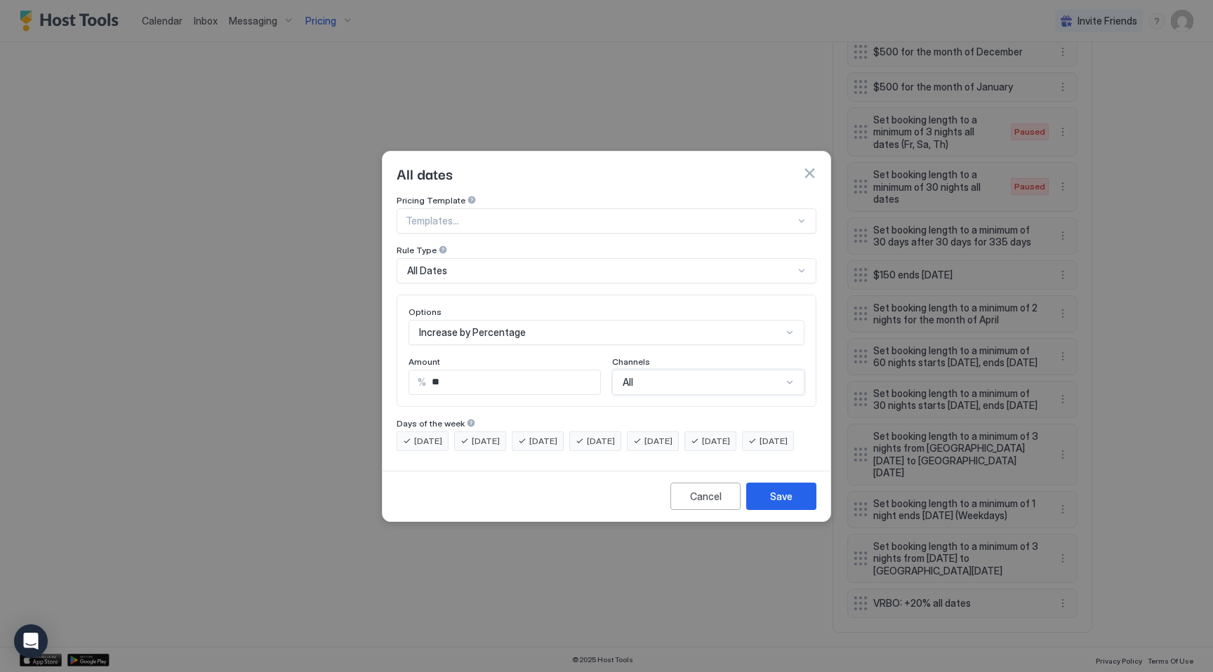
scroll to position [0, 0]
click at [795, 508] on button "Save" at bounding box center [781, 496] width 70 height 27
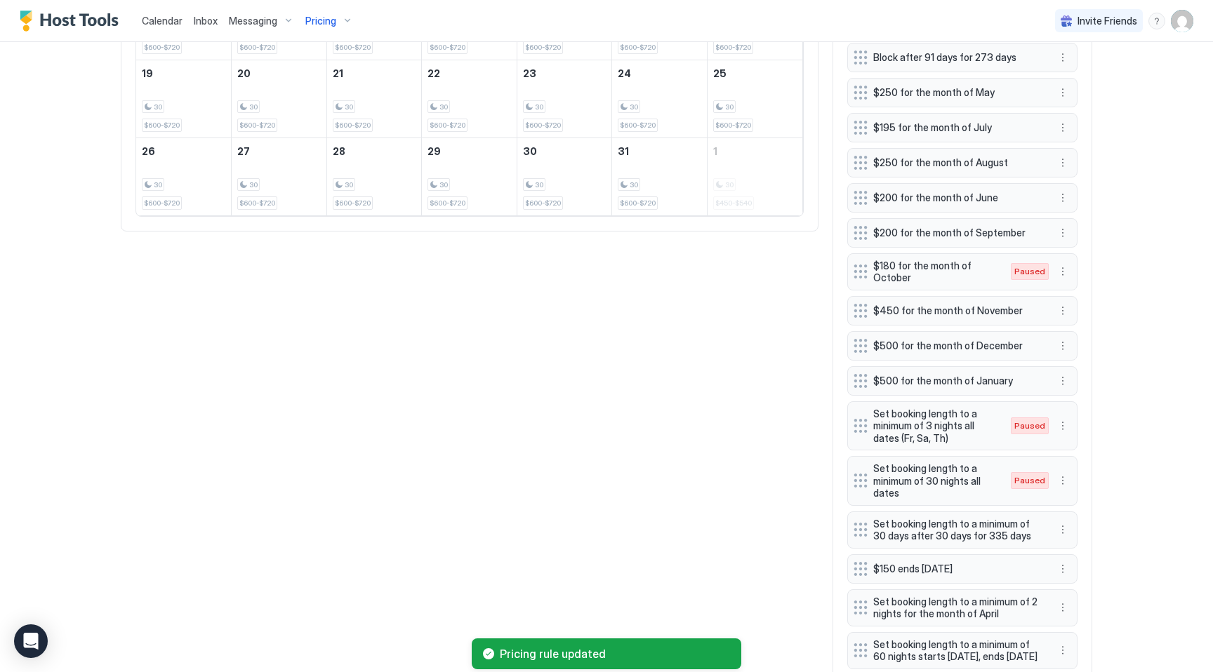
scroll to position [768, 0]
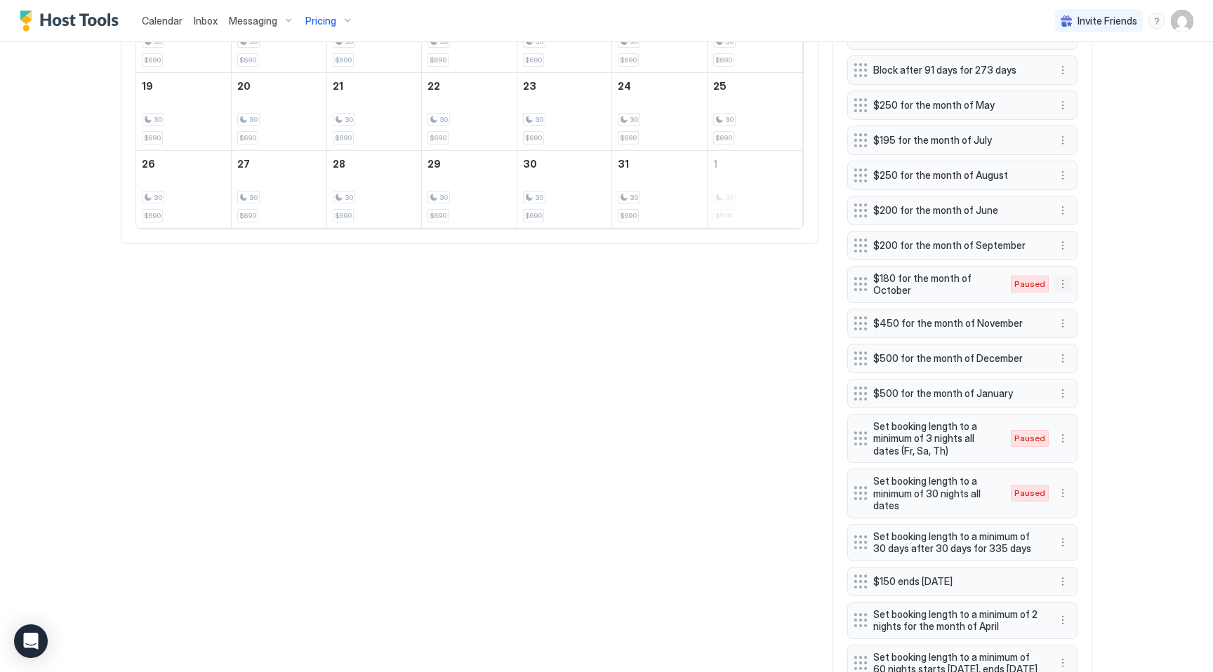
click at [1065, 284] on button "More options" at bounding box center [1062, 284] width 17 height 17
click at [1084, 321] on span "Enable" at bounding box center [1089, 326] width 27 height 11
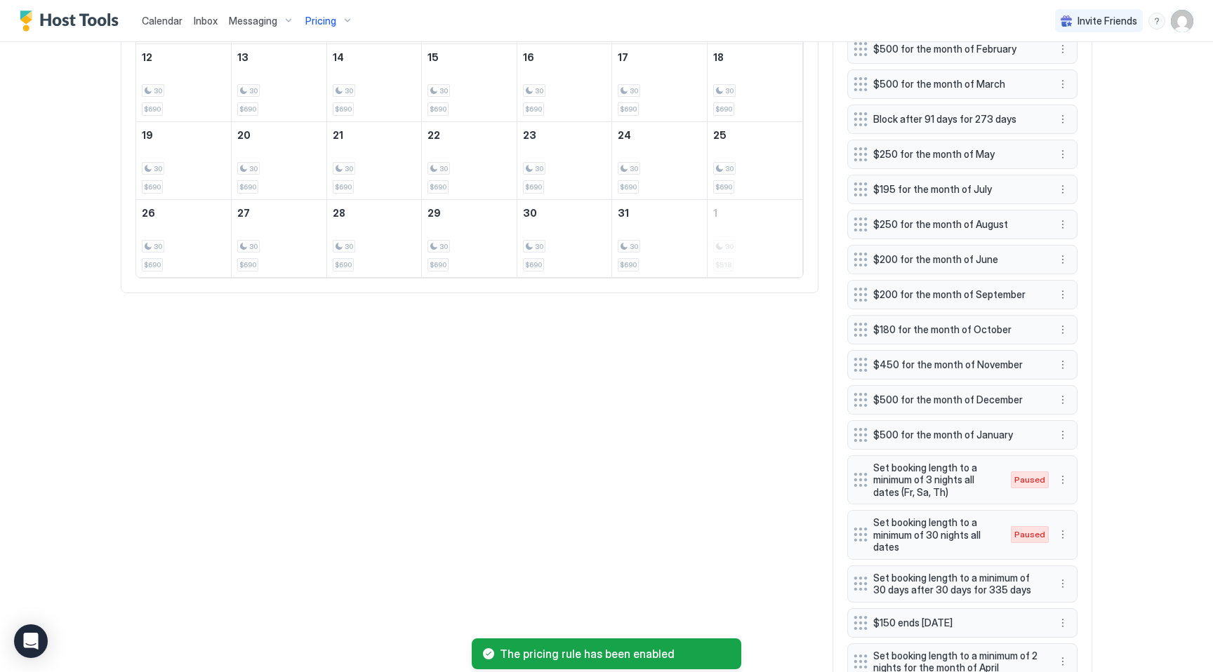
scroll to position [618, 0]
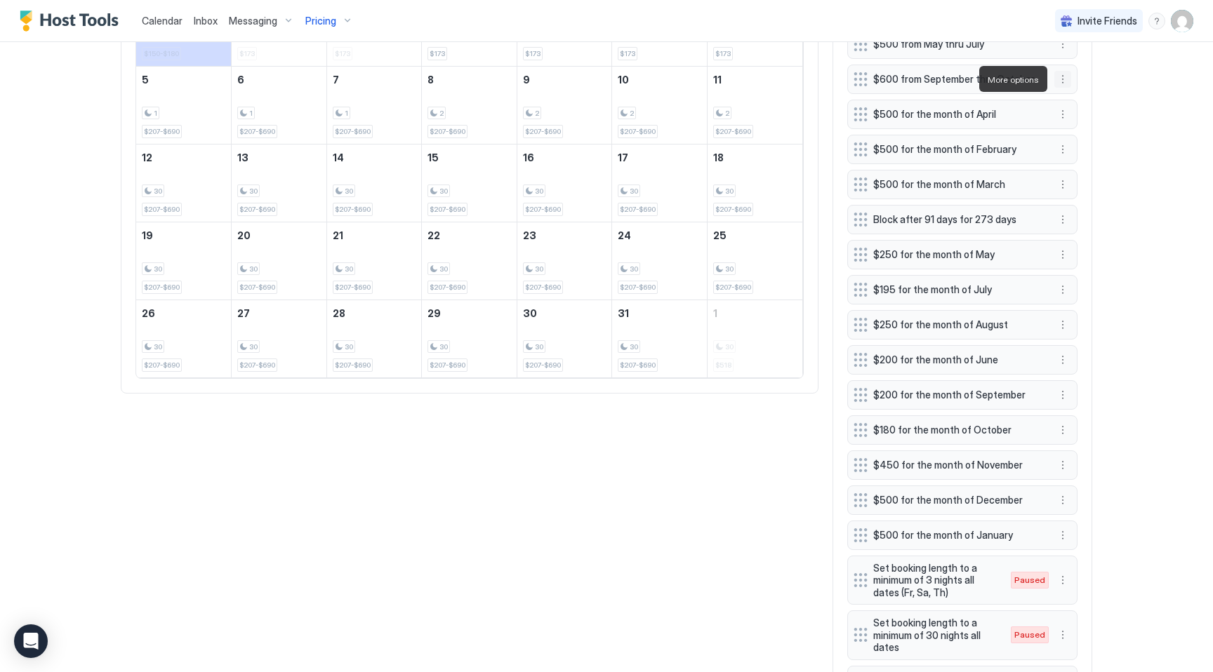
click at [1065, 76] on button "More options" at bounding box center [1062, 79] width 17 height 17
click at [1171, 133] on div at bounding box center [606, 336] width 1213 height 672
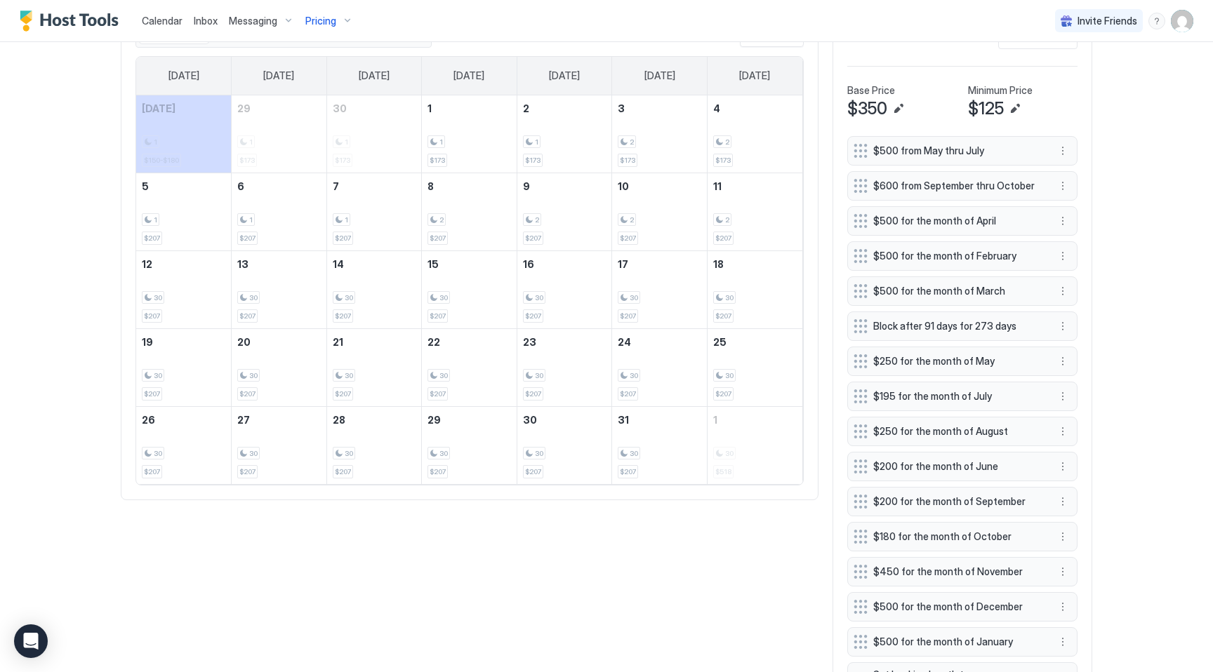
scroll to position [477, 0]
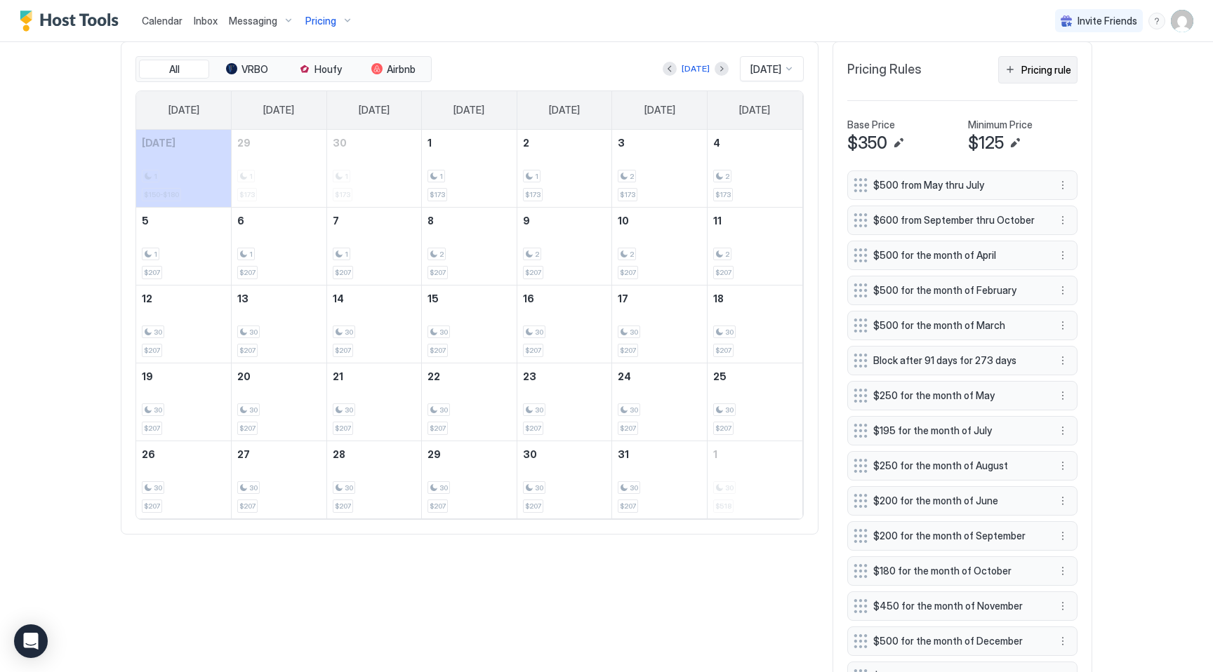
click at [1036, 73] on div "Pricing rule" at bounding box center [1046, 69] width 50 height 15
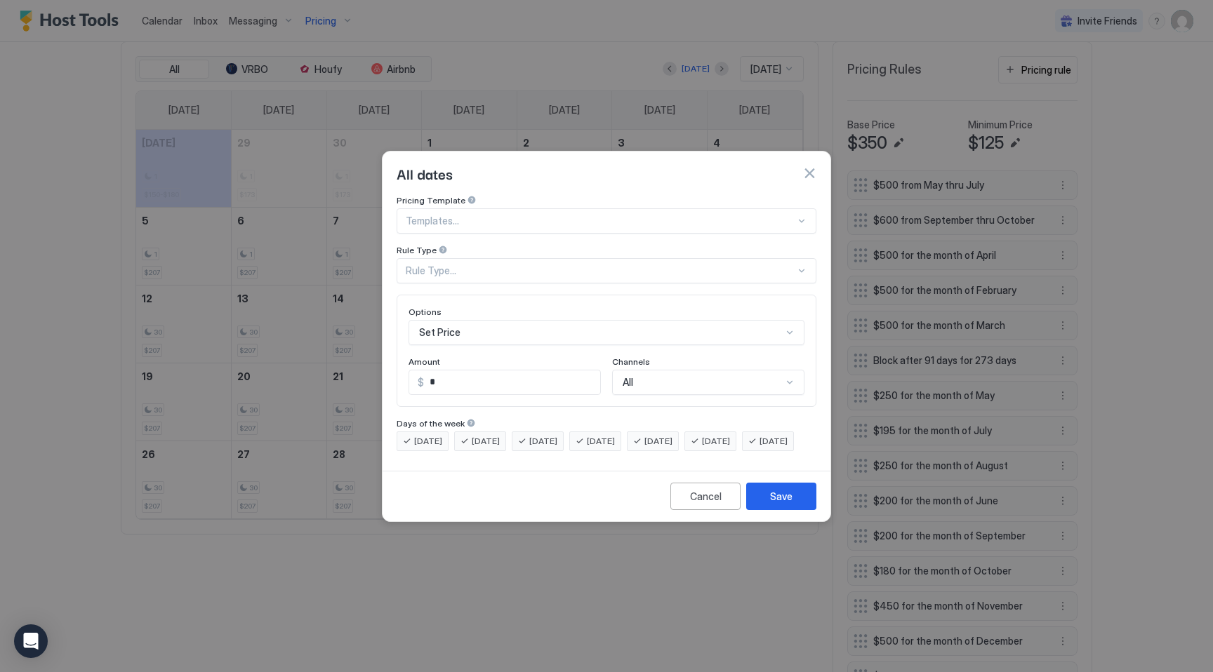
click at [811, 166] on button "button" at bounding box center [809, 173] width 14 height 14
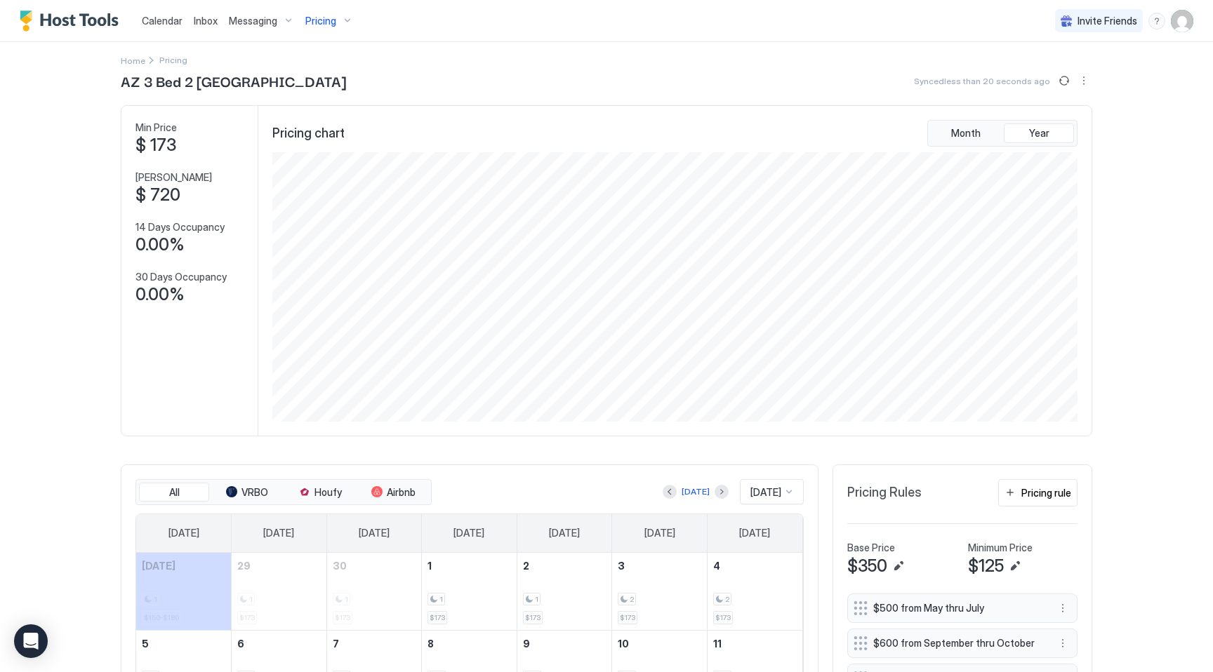
scroll to position [0, 0]
